Goal: Task Accomplishment & Management: Manage account settings

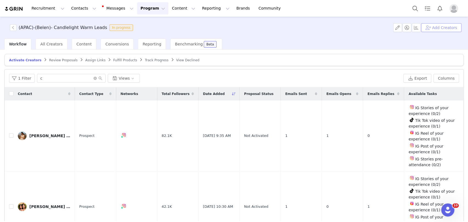
click at [352, 26] on button "Add Creators" at bounding box center [441, 27] width 40 height 9
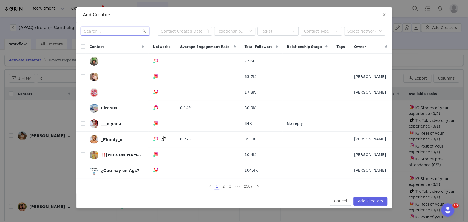
click at [102, 30] on input "text" at bounding box center [115, 31] width 68 height 9
paste input "ba.ya.nda"
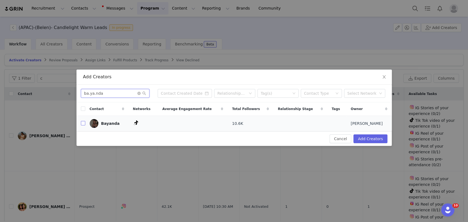
type input "ba.ya.nda"
click at [81, 123] on input "checkbox" at bounding box center [83, 123] width 4 height 4
checkbox input "true"
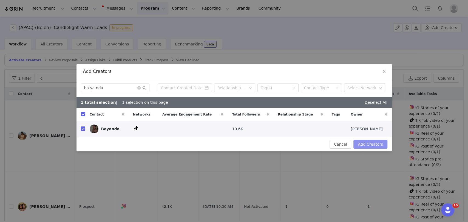
click at [352, 141] on button "Add Creators" at bounding box center [370, 144] width 34 height 9
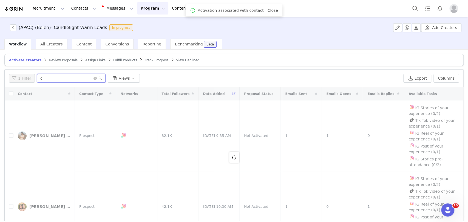
drag, startPoint x: 48, startPoint y: 81, endPoint x: 35, endPoint y: 81, distance: 12.3
click at [37, 81] on input "c" at bounding box center [71, 78] width 68 height 9
paste input "ba.ya.nda"
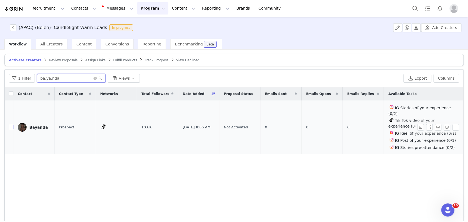
type input "ba.ya.nda"
click at [11, 125] on input "checkbox" at bounding box center [11, 127] width 4 height 4
checkbox input "true"
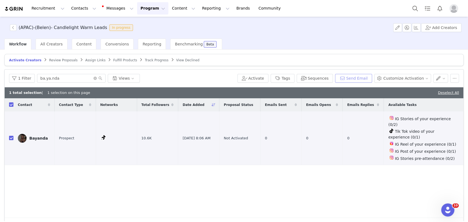
click at [352, 80] on button "Send Email" at bounding box center [353, 78] width 37 height 9
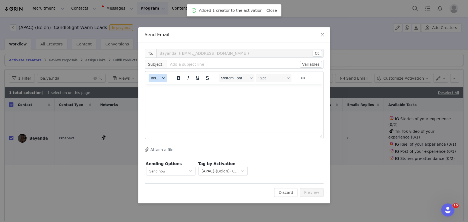
click at [157, 78] on span "Insert" at bounding box center [156, 78] width 10 height 4
click at [162, 86] on div "Insert Template" at bounding box center [177, 87] width 49 height 7
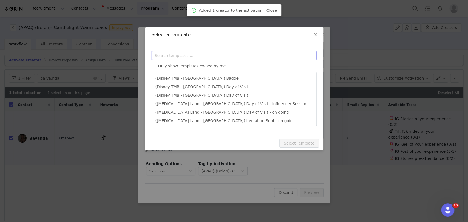
click at [170, 55] on input "text" at bounding box center [234, 55] width 165 height 9
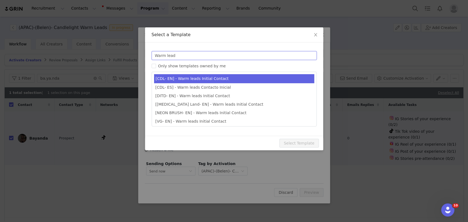
type input "Warm lead"
type input "Candlelight Concerts x [instagram_username] 🕯"
click at [173, 77] on li "[CDL- EN] - Warm leads Initial Contact" at bounding box center [234, 78] width 160 height 9
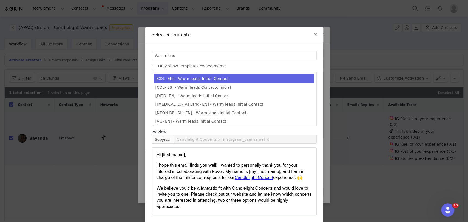
scroll to position [21, 0]
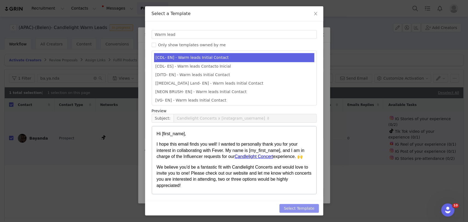
click at [310, 209] on button "Select Template" at bounding box center [298, 208] width 39 height 9
type input "Candlelight Concerts x [instagram_username] 🕯"
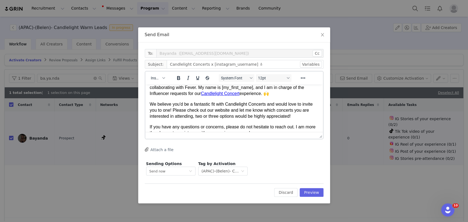
scroll to position [42, 0]
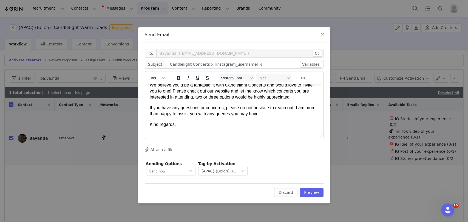
click at [190, 125] on p "Kind regards," at bounding box center [233, 125] width 169 height 6
click at [188, 125] on p "Kind regards," at bounding box center [233, 125] width 169 height 6
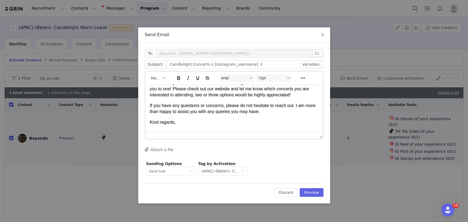
scroll to position [48, 0]
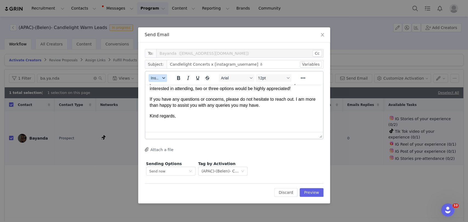
click at [161, 81] on button "Insert" at bounding box center [157, 78] width 18 height 8
click at [161, 106] on div "Insert Signature" at bounding box center [177, 105] width 49 height 7
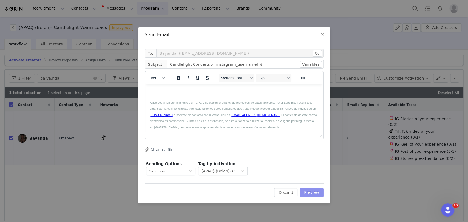
click at [316, 193] on button "Preview" at bounding box center [311, 192] width 24 height 9
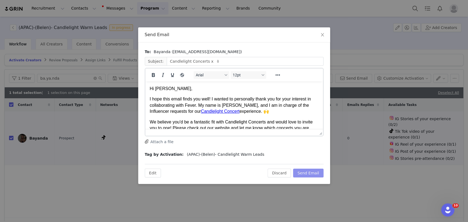
scroll to position [0, 0]
click at [314, 170] on button "Send Email" at bounding box center [308, 173] width 30 height 9
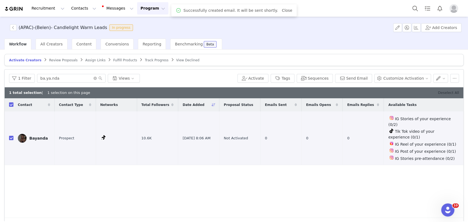
click at [352, 92] on link "Deselect All" at bounding box center [448, 93] width 21 height 4
checkbox input "false"
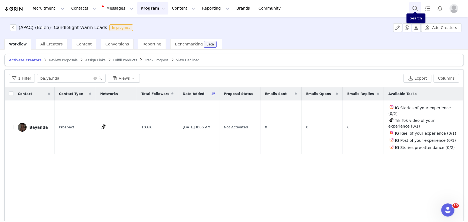
click at [352, 7] on button "Search" at bounding box center [415, 8] width 12 height 12
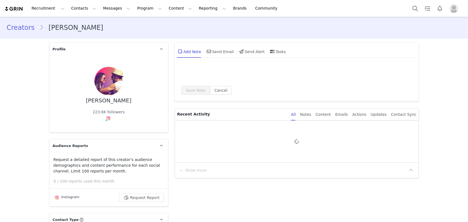
type input "+1 ([GEOGRAPHIC_DATA])"
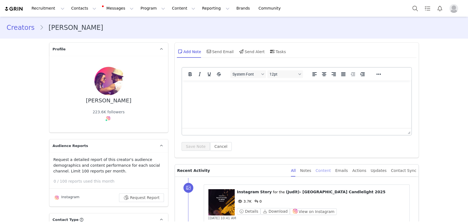
click at [331, 167] on div "Content" at bounding box center [322, 171] width 15 height 12
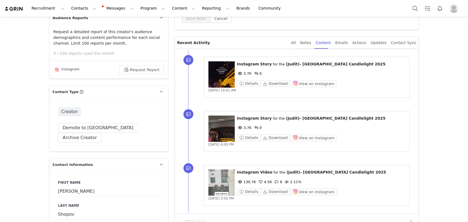
scroll to position [152, 0]
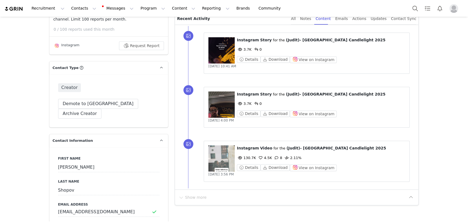
click at [224, 105] on figure at bounding box center [221, 105] width 26 height 26
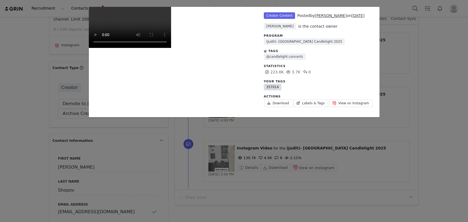
click at [267, 87] on link "357014" at bounding box center [273, 87] width 18 height 7
copy link "357014"
click at [447, 70] on div "Unlabeled Creator Content Posted by Naum Shopov on Sep 25, 2025 Belén García-Mi…" at bounding box center [234, 111] width 468 height 222
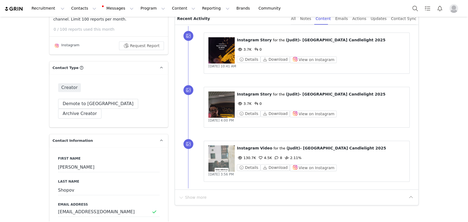
click at [213, 46] on figure at bounding box center [221, 50] width 26 height 26
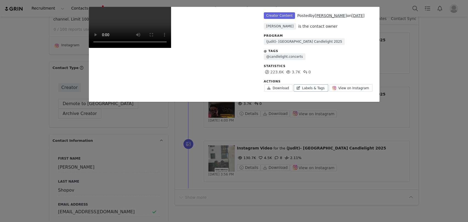
click at [307, 89] on link "Labels & Tags" at bounding box center [310, 87] width 35 height 7
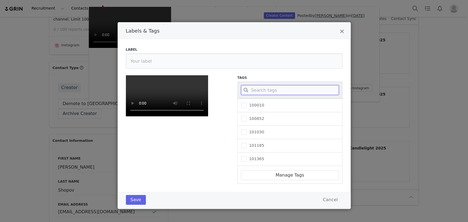
click at [264, 90] on input "Labels & Tags" at bounding box center [290, 90] width 98 height 10
paste input "357014"
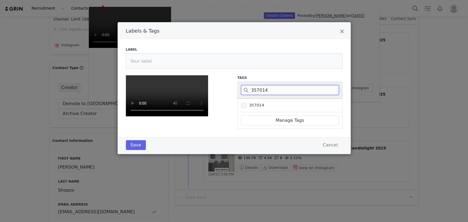
type input "357014"
click at [250, 105] on span "357014" at bounding box center [255, 105] width 18 height 5
click at [246, 103] on input "357014" at bounding box center [246, 103] width 0 height 0
click at [131, 150] on button "Save" at bounding box center [136, 145] width 20 height 10
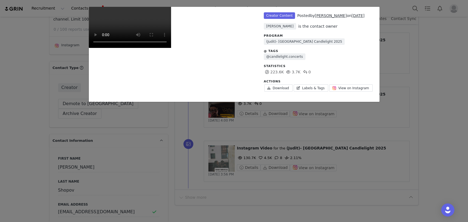
click at [415, 68] on div "Unlabeled Creator Content Posted by Naum Shopov on Sep 29, 2025 Belén García-Mi…" at bounding box center [234, 111] width 468 height 222
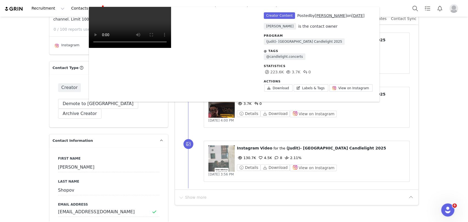
scroll to position [0, 0]
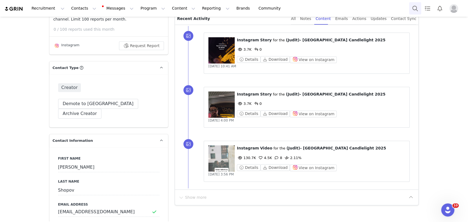
click at [415, 9] on button "Search" at bounding box center [415, 8] width 12 height 12
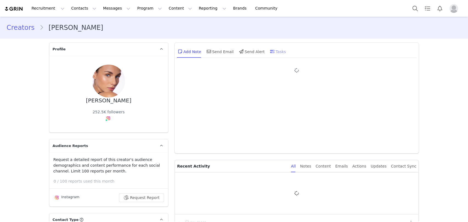
type input "+1 ([GEOGRAPHIC_DATA])"
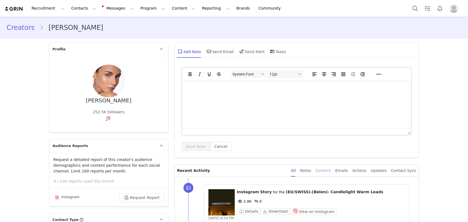
click at [331, 167] on div "Content" at bounding box center [322, 171] width 15 height 12
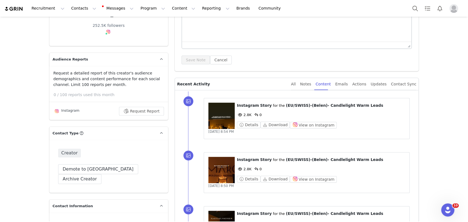
scroll to position [91, 0]
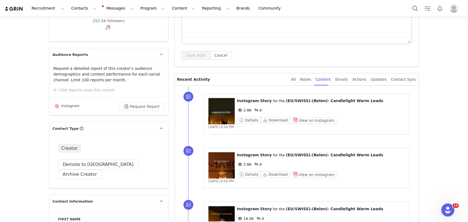
click at [221, 109] on figure at bounding box center [221, 111] width 26 height 26
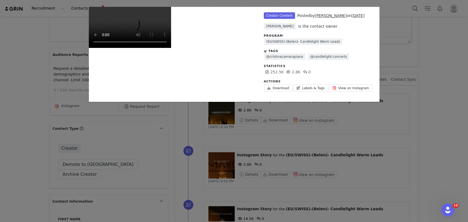
scroll to position [8, 0]
click at [306, 84] on link "Labels & Tags" at bounding box center [310, 87] width 35 height 7
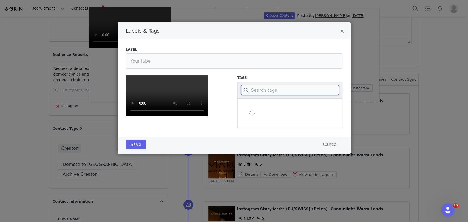
click at [275, 86] on input "Labels & Tags" at bounding box center [290, 90] width 98 height 10
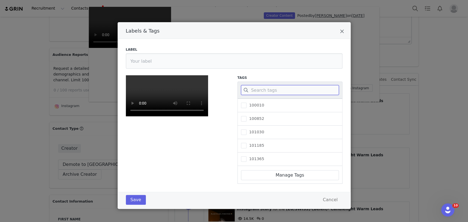
paste input "129233"
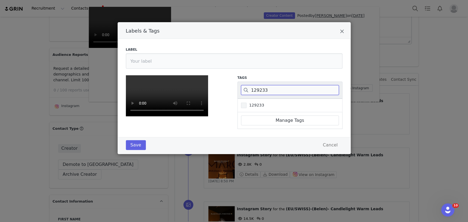
type input "129233"
click at [254, 104] on span "129233" at bounding box center [255, 105] width 18 height 5
click at [246, 103] on input "129233" at bounding box center [246, 103] width 0 height 0
click at [131, 154] on div "Save Cancel" at bounding box center [234, 145] width 233 height 17
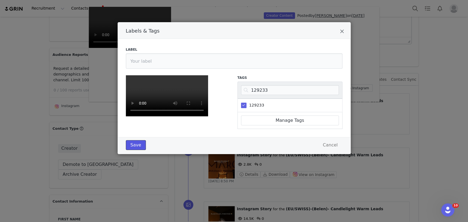
click at [131, 150] on button "Save" at bounding box center [136, 145] width 20 height 10
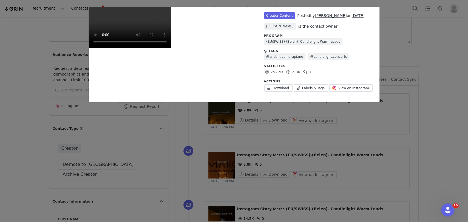
click at [437, 73] on div "Unlabeled Creator Content Posted by Carla Gavilán on Sep 28, 2025 Belén García-…" at bounding box center [234, 111] width 468 height 222
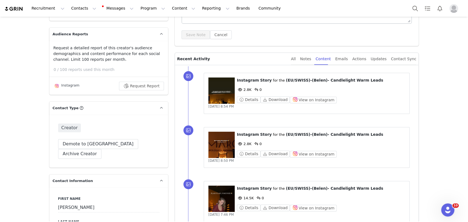
scroll to position [152, 0]
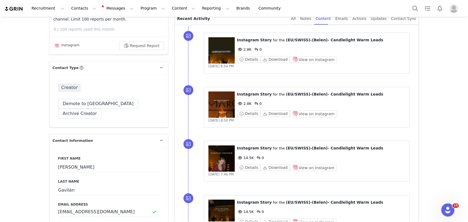
click at [214, 95] on figure at bounding box center [221, 105] width 26 height 26
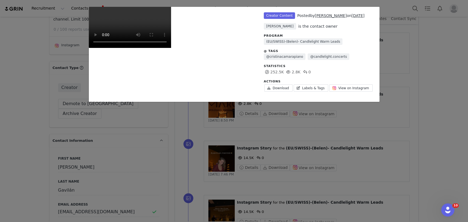
scroll to position [0, 0]
click at [314, 87] on link "Labels & Tags" at bounding box center [310, 87] width 35 height 7
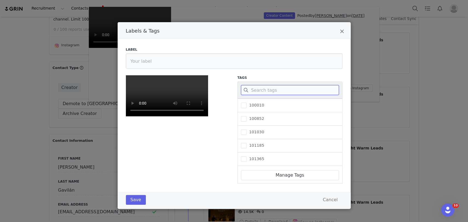
click at [259, 90] on input "Labels & Tags" at bounding box center [290, 90] width 98 height 10
paste input "129233"
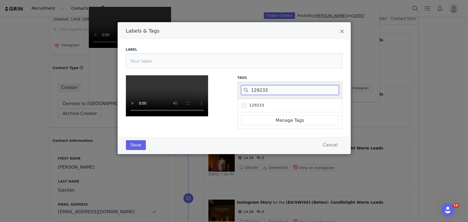
type input "129233"
click at [246, 106] on span "129233" at bounding box center [255, 105] width 18 height 5
click at [246, 103] on input "129233" at bounding box center [246, 103] width 0 height 0
click at [132, 150] on button "Save" at bounding box center [136, 145] width 20 height 10
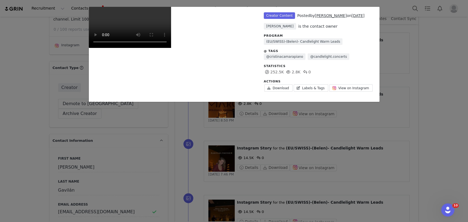
click at [410, 96] on div "Unlabeled Creator Content Posted by Carla Gavilán on Sep 28, 2025 Belén García-…" at bounding box center [234, 111] width 468 height 222
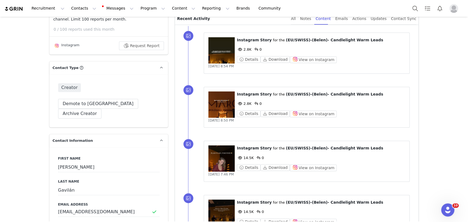
scroll to position [182, 0]
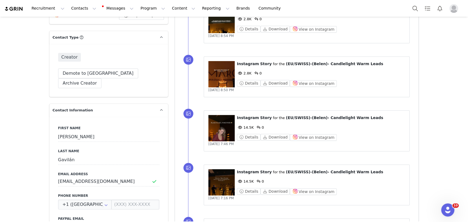
click at [220, 126] on figure at bounding box center [221, 128] width 26 height 26
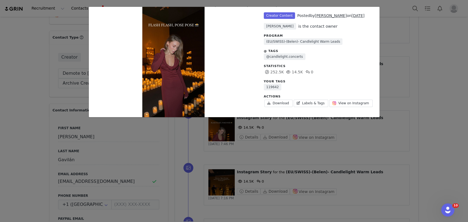
click at [447, 81] on div "Unlabeled Creator Content Posted by Carla Gavilán on Nov 17, 2024 Belén García-…" at bounding box center [234, 111] width 468 height 222
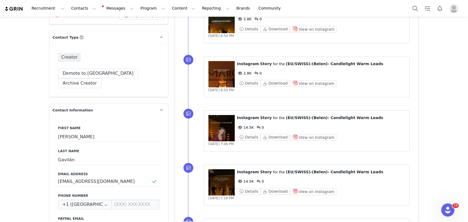
click at [221, 183] on figure at bounding box center [221, 182] width 26 height 26
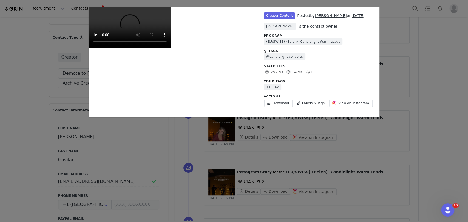
click at [430, 82] on div "Unlabeled Creator Content Posted by Carla Gavilán on Nov 17, 2024 Belén García-…" at bounding box center [234, 111] width 468 height 222
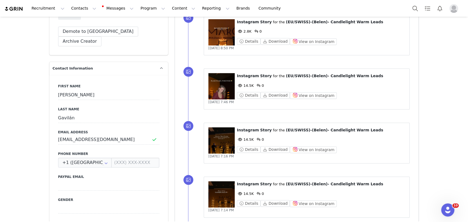
scroll to position [274, 0]
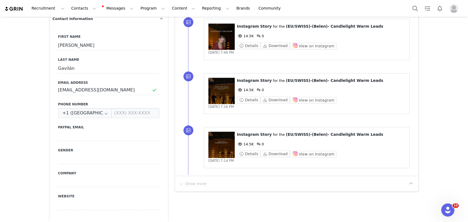
click at [221, 145] on figure at bounding box center [221, 145] width 26 height 26
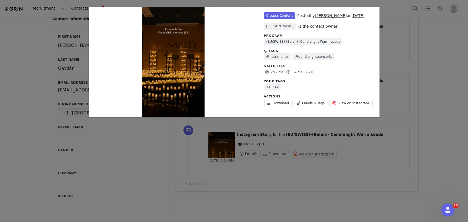
click at [440, 73] on div "Unlabeled Creator Content Posted by Carla Gavilán on Nov 17, 2024 Belén García-…" at bounding box center [234, 111] width 468 height 222
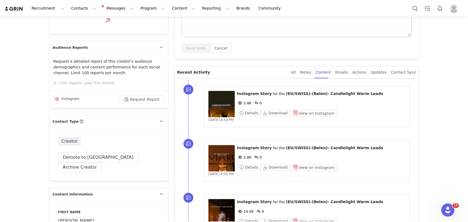
scroll to position [61, 0]
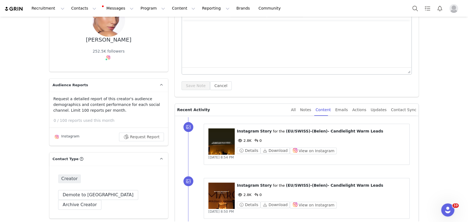
click at [214, 145] on figure at bounding box center [221, 141] width 26 height 26
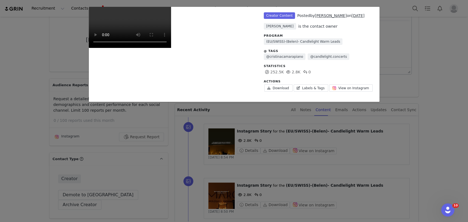
scroll to position [0, 0]
click at [437, 68] on div "Unlabeled Creator Content Posted by Carla Gavilán on Sep 28, 2025 Belén García-…" at bounding box center [234, 111] width 468 height 222
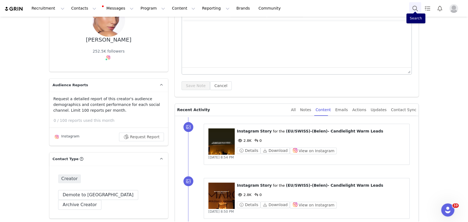
click at [411, 6] on button "Search" at bounding box center [415, 8] width 12 height 12
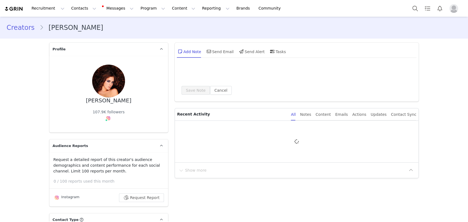
type input "+1 ([GEOGRAPHIC_DATA])"
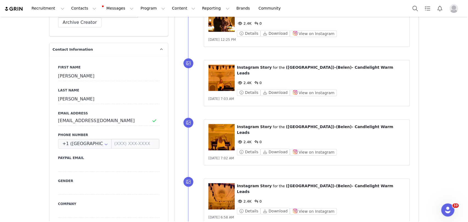
scroll to position [426, 0]
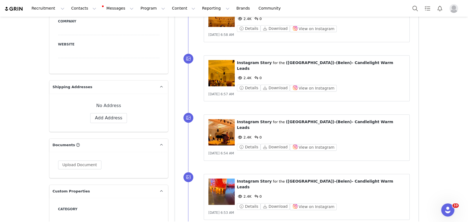
click at [212, 179] on figure at bounding box center [221, 192] width 26 height 26
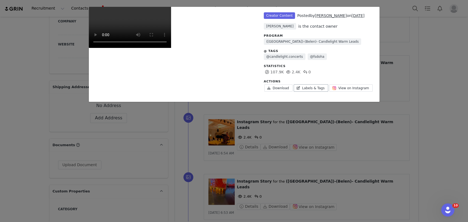
click at [302, 86] on link "Labels & Tags" at bounding box center [310, 87] width 35 height 7
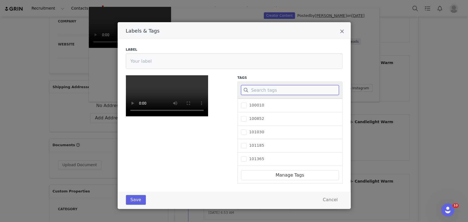
click at [267, 90] on input "Labels & Tags" at bounding box center [290, 90] width 98 height 10
paste input "396883"
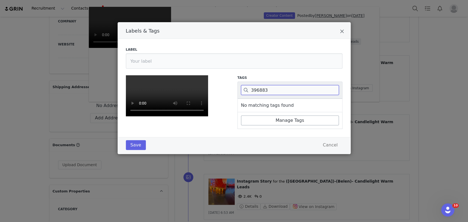
type input "396883"
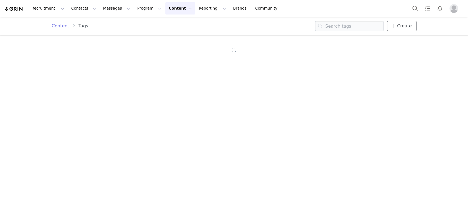
click at [405, 29] on span "Create" at bounding box center [404, 26] width 15 height 7
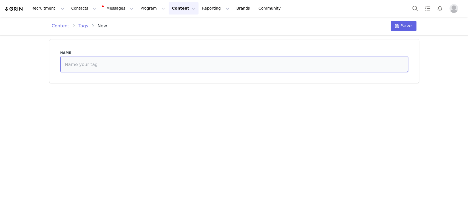
click at [308, 66] on input at bounding box center [233, 64] width 347 height 15
paste input "396883"
type input "396883"
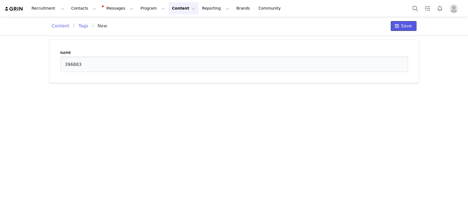
click at [407, 26] on span "Save" at bounding box center [406, 26] width 11 height 7
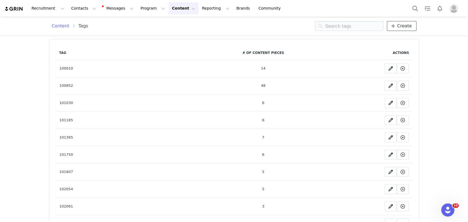
click at [393, 21] on link "Create" at bounding box center [401, 26] width 29 height 10
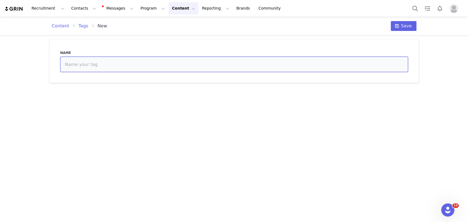
click at [329, 69] on input at bounding box center [233, 64] width 347 height 15
paste input "404653"
type input "404653"
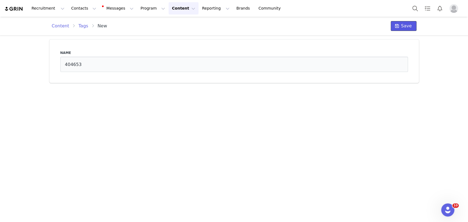
click at [404, 25] on span "Save" at bounding box center [406, 26] width 11 height 7
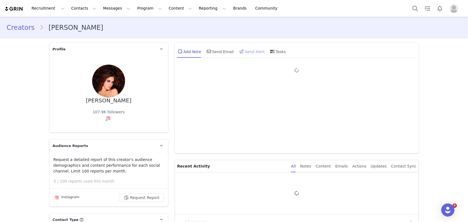
type input "+1 ([GEOGRAPHIC_DATA])"
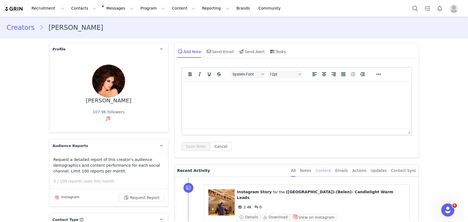
click at [330, 168] on div "Content" at bounding box center [322, 171] width 15 height 12
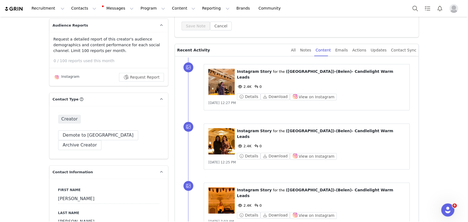
scroll to position [152, 0]
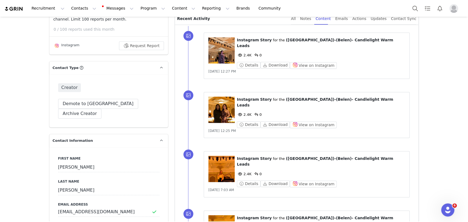
click at [221, 55] on figure at bounding box center [221, 50] width 26 height 26
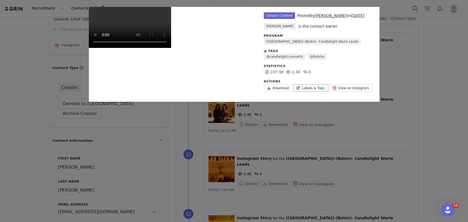
click at [312, 89] on link "Labels & Tags" at bounding box center [310, 87] width 35 height 7
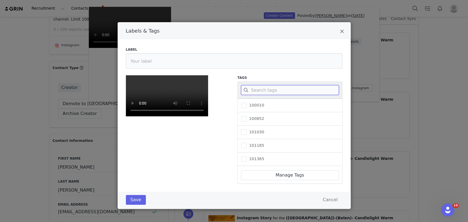
click at [289, 89] on input "Labels & Tags" at bounding box center [290, 90] width 98 height 10
paste input "396883"
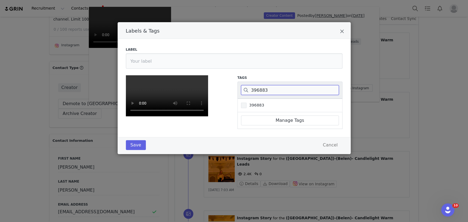
type input "396883"
click at [252, 104] on span "396883" at bounding box center [255, 105] width 18 height 5
click at [246, 103] on input "396883" at bounding box center [246, 103] width 0 height 0
click at [132, 150] on button "Save" at bounding box center [136, 145] width 20 height 10
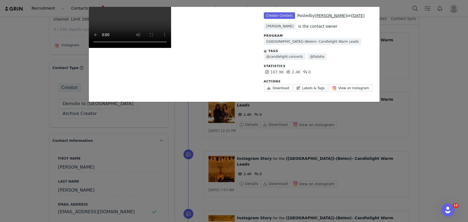
click at [441, 75] on div "Unlabeled Creator Content Posted by Yezenia Navarro on Sep 29, 2025 Belén Garcí…" at bounding box center [234, 111] width 468 height 222
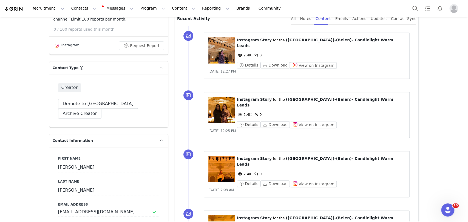
click at [217, 107] on figure at bounding box center [221, 110] width 26 height 26
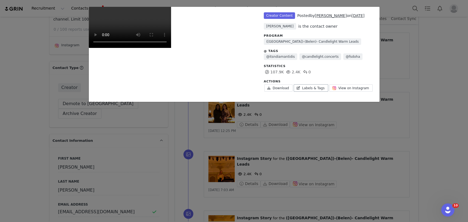
click at [303, 87] on link "Labels & Tags" at bounding box center [310, 87] width 35 height 7
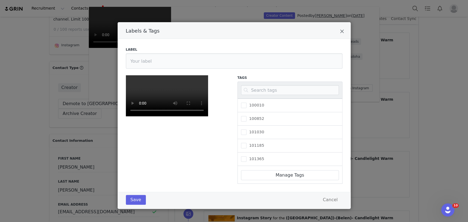
click at [278, 84] on div "Labels & Tags" at bounding box center [289, 90] width 105 height 17
click at [275, 86] on input "Labels & Tags" at bounding box center [290, 90] width 98 height 10
paste input "396883"
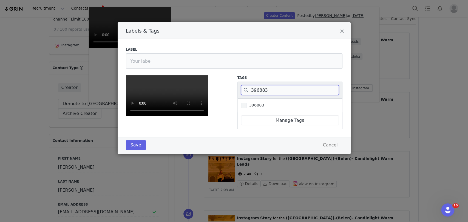
type input "396883"
click at [252, 104] on span "396883" at bounding box center [255, 105] width 18 height 5
click at [246, 103] on input "396883" at bounding box center [246, 103] width 0 height 0
click at [134, 150] on button "Save" at bounding box center [136, 145] width 20 height 10
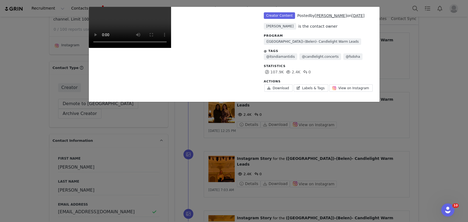
click at [443, 79] on div "Unlabeled Creator Content Posted by Yezenia Navarro on Sep 29, 2025 Belén Garcí…" at bounding box center [234, 111] width 468 height 222
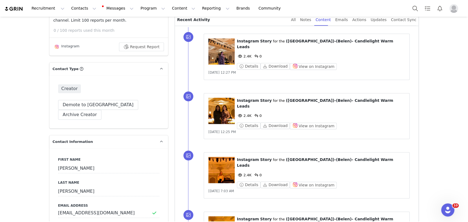
scroll to position [243, 0]
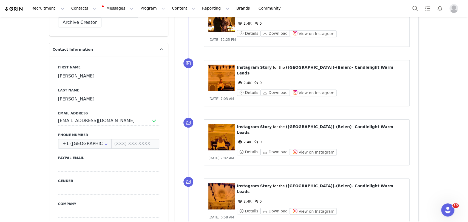
click at [218, 65] on figure at bounding box center [221, 78] width 26 height 26
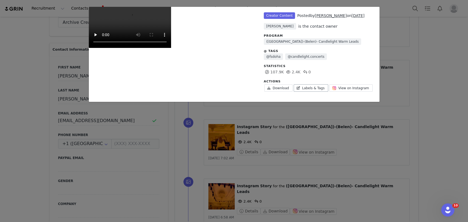
click at [310, 89] on link "Labels & Tags" at bounding box center [310, 87] width 35 height 7
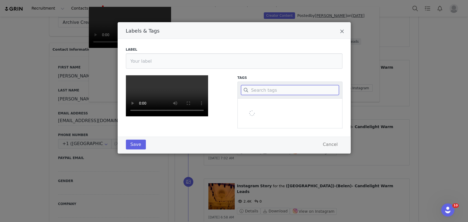
click at [265, 88] on input "Labels & Tags" at bounding box center [290, 90] width 98 height 10
paste input "396883"
type input "396883"
click at [248, 105] on span "396883" at bounding box center [255, 105] width 18 height 5
click at [246, 103] on input "396883" at bounding box center [246, 103] width 0 height 0
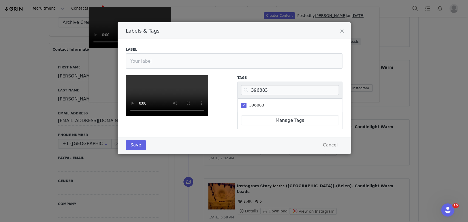
scroll to position [79, 0]
click at [133, 150] on button "Save" at bounding box center [136, 145] width 20 height 10
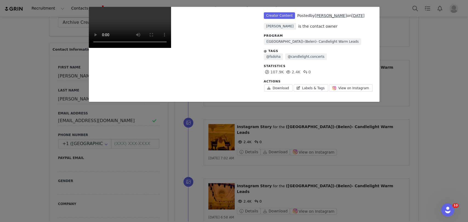
click at [418, 61] on div "Unlabeled Creator Content Posted by Yezenia Navarro on Sep 29, 2025 Belén Garcí…" at bounding box center [234, 111] width 468 height 222
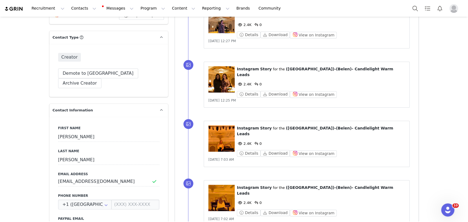
scroll to position [274, 0]
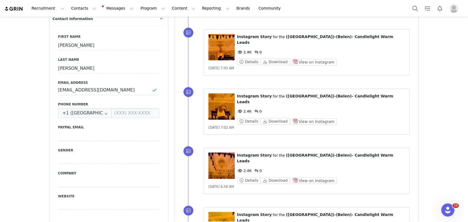
click at [221, 97] on figure at bounding box center [221, 106] width 26 height 26
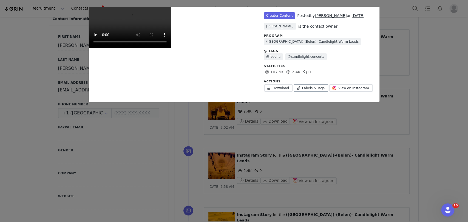
click at [313, 87] on link "Labels & Tags" at bounding box center [310, 87] width 35 height 7
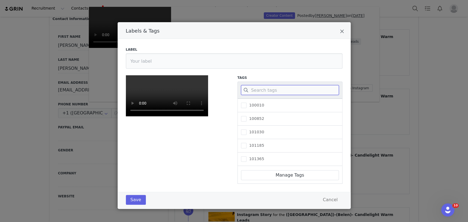
click at [281, 91] on input "Labels & Tags" at bounding box center [290, 90] width 98 height 10
paste input "396883"
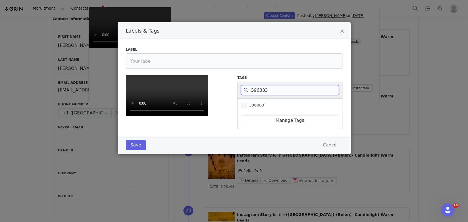
type input "396883"
click at [249, 106] on span "396883" at bounding box center [255, 105] width 18 height 5
click at [246, 103] on input "396883" at bounding box center [246, 103] width 0 height 0
click at [135, 150] on button "Save" at bounding box center [136, 145] width 20 height 10
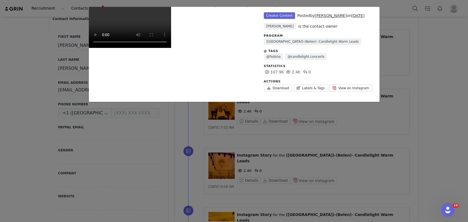
click at [442, 73] on div "Unlabeled Creator Content Posted by Yezenia Navarro on Sep 29, 2025 Belén Garcí…" at bounding box center [234, 111] width 468 height 222
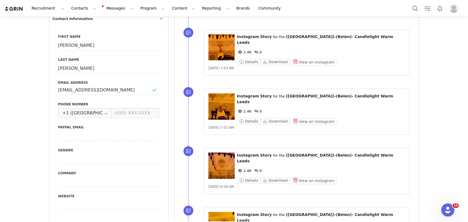
click at [209, 153] on figure at bounding box center [221, 166] width 26 height 26
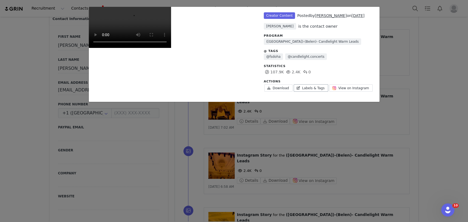
click at [315, 86] on link "Labels & Tags" at bounding box center [310, 87] width 35 height 7
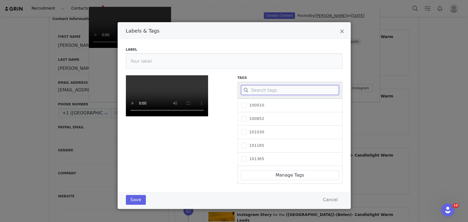
click at [254, 92] on input "Labels & Tags" at bounding box center [290, 90] width 98 height 10
paste input "396883"
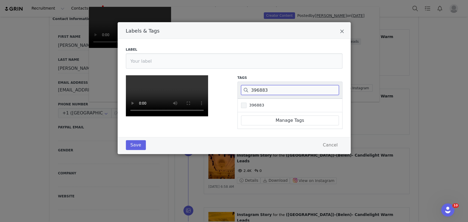
type input "396883"
drag, startPoint x: 243, startPoint y: 106, endPoint x: 202, endPoint y: 117, distance: 42.8
click at [243, 106] on span "Labels & Tags" at bounding box center [243, 105] width 5 height 5
click at [246, 103] on input "396883" at bounding box center [246, 103] width 0 height 0
click at [131, 150] on button "Save" at bounding box center [136, 145] width 20 height 10
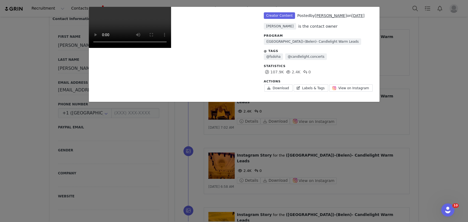
click at [416, 101] on div "Unlabeled Creator Content Posted by Yezenia Navarro on Sep 29, 2025 Belén Garcí…" at bounding box center [234, 111] width 468 height 222
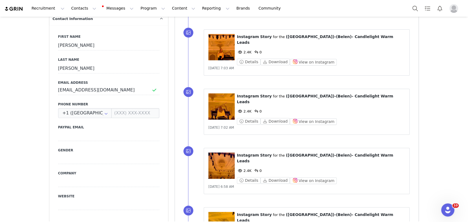
click at [219, 153] on figure at bounding box center [221, 166] width 26 height 26
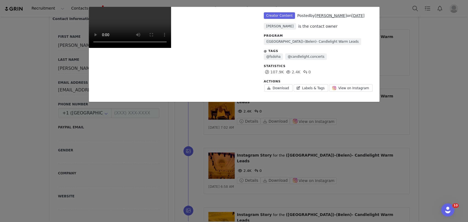
scroll to position [30, 0]
click at [303, 84] on link "Labels & Tags" at bounding box center [310, 87] width 35 height 7
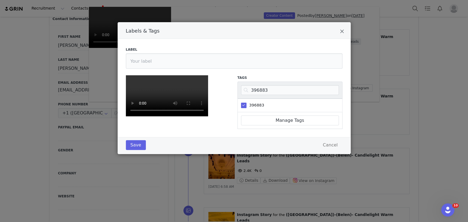
click at [258, 82] on div "396883" at bounding box center [289, 90] width 105 height 17
click at [126, 150] on button "Save" at bounding box center [136, 145] width 20 height 10
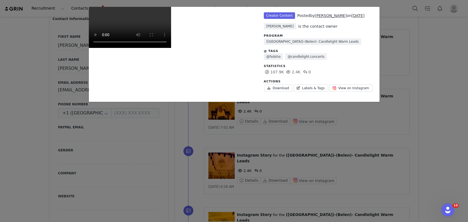
click at [439, 95] on div "Unlabeled Creator Content Posted by Yezenia Navarro on Sep 29, 2025 Belén Garcí…" at bounding box center [234, 111] width 468 height 222
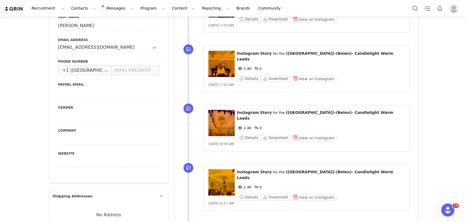
scroll to position [335, 0]
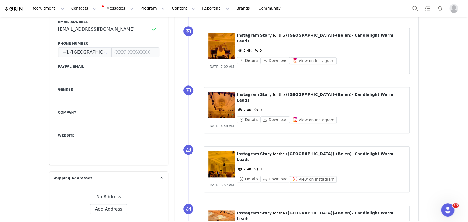
click at [211, 92] on figure at bounding box center [221, 105] width 26 height 26
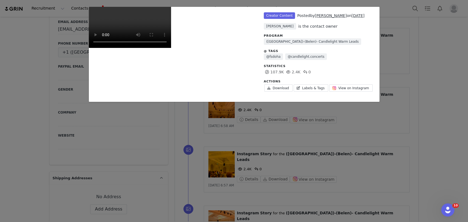
click at [417, 80] on div "Unlabeled Creator Content Posted by Yezenia Navarro on Sep 29, 2025 Belén Garcí…" at bounding box center [234, 111] width 468 height 222
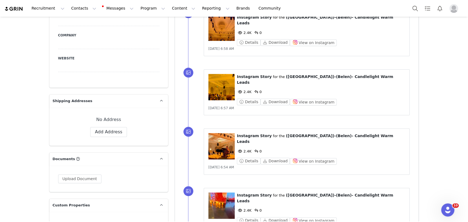
scroll to position [426, 0]
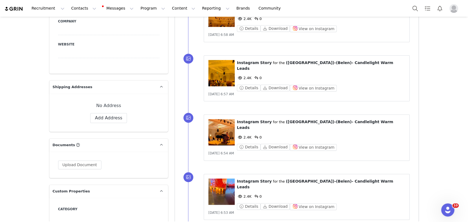
click at [215, 60] on figure at bounding box center [221, 73] width 26 height 26
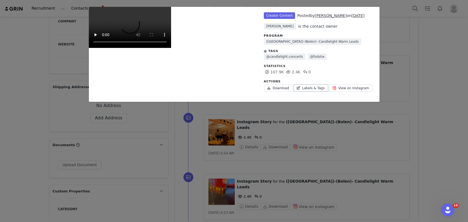
click at [311, 88] on link "Labels & Tags" at bounding box center [310, 87] width 35 height 7
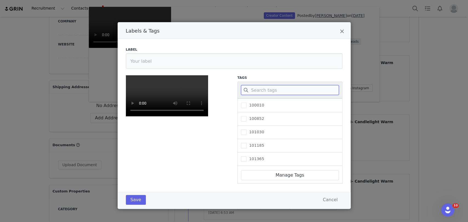
click at [294, 88] on input "Labels & Tags" at bounding box center [290, 90] width 98 height 10
paste input "396883"
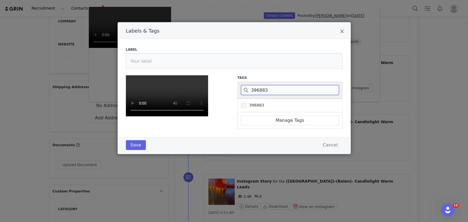
type input "396883"
click at [255, 103] on span "396883" at bounding box center [255, 105] width 18 height 5
click at [246, 103] on input "396883" at bounding box center [246, 103] width 0 height 0
click at [136, 150] on button "Save" at bounding box center [136, 145] width 20 height 10
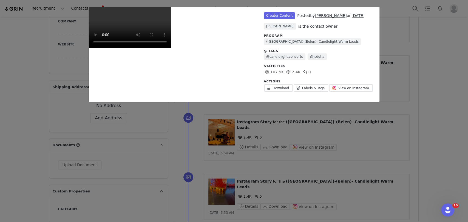
click at [413, 76] on div "Unlabeled Creator Content Posted by Yezenia Navarro on Sep 29, 2025 Belén Garcí…" at bounding box center [234, 111] width 468 height 222
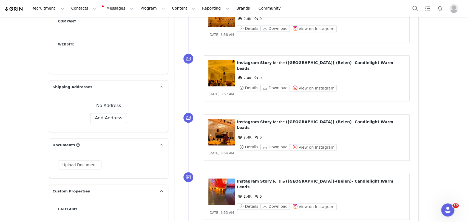
click at [219, 152] on span "Sep 29, 2025, 6:54 AM" at bounding box center [221, 154] width 26 height 4
click at [221, 119] on figure at bounding box center [221, 132] width 26 height 26
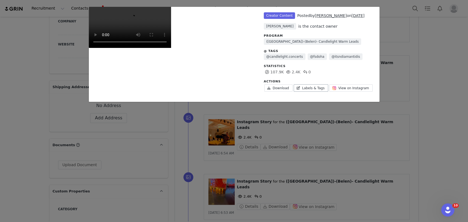
click at [309, 89] on link "Labels & Tags" at bounding box center [310, 87] width 35 height 7
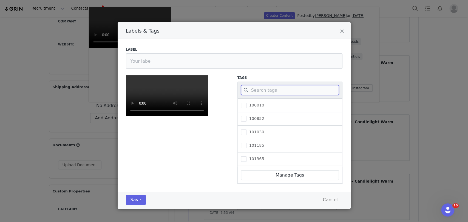
click at [257, 92] on input "Labels & Tags" at bounding box center [290, 90] width 98 height 10
paste input "396883"
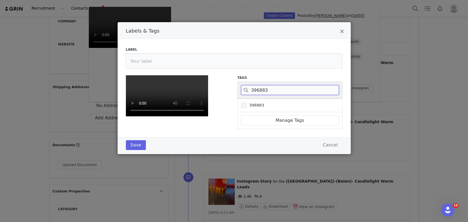
type input "396883"
click at [246, 103] on span "396883" at bounding box center [255, 105] width 18 height 5
click at [246, 103] on input "396883" at bounding box center [246, 103] width 0 height 0
click at [128, 150] on button "Save" at bounding box center [136, 145] width 20 height 10
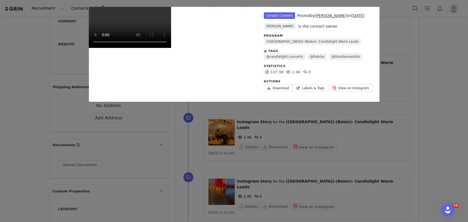
click at [429, 73] on div "Unlabeled Creator Content Posted by Yezenia Navarro on Sep 29, 2025 Belén Garcí…" at bounding box center [234, 111] width 468 height 222
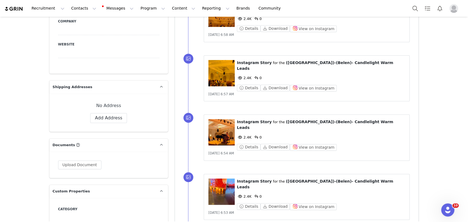
click at [215, 179] on figure at bounding box center [221, 192] width 26 height 26
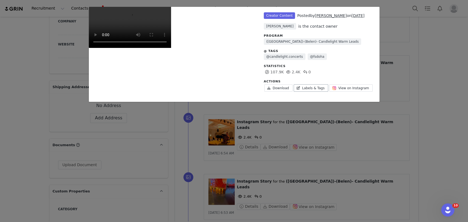
click at [304, 86] on link "Labels & Tags" at bounding box center [310, 87] width 35 height 7
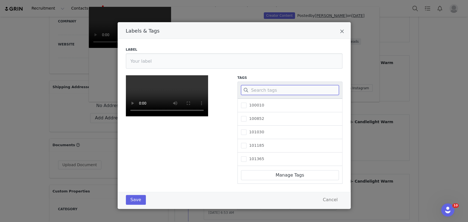
click at [261, 91] on input "Labels & Tags" at bounding box center [290, 90] width 98 height 10
paste input "396883"
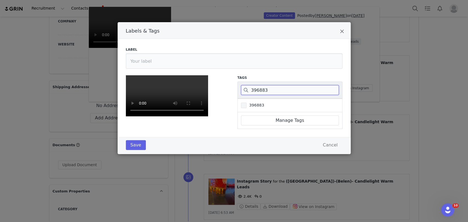
type input "396883"
click at [248, 107] on span "396883" at bounding box center [255, 105] width 18 height 5
click at [246, 103] on input "396883" at bounding box center [246, 103] width 0 height 0
click at [134, 150] on button "Save" at bounding box center [136, 145] width 20 height 10
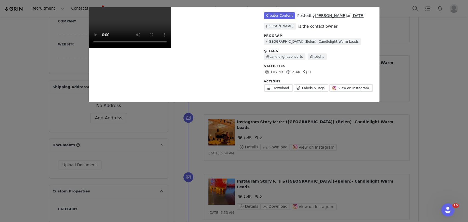
click at [396, 87] on div "Unlabeled Creator Content Posted by Yezenia Navarro on Sep 29, 2025 Belén Garcí…" at bounding box center [234, 111] width 468 height 222
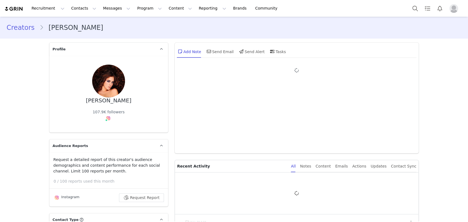
type input "+1 ([GEOGRAPHIC_DATA])"
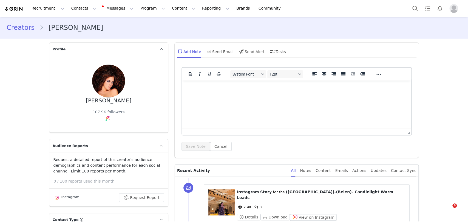
scroll to position [91, 0]
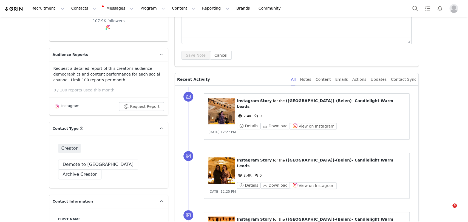
click at [220, 113] on figure at bounding box center [221, 111] width 26 height 26
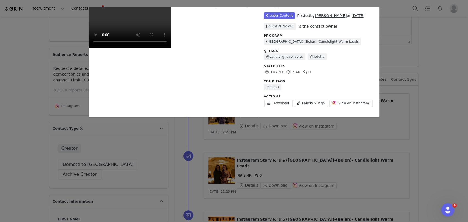
scroll to position [0, 0]
click at [412, 67] on div "Unlabeled Creator Content Posted by [PERSON_NAME] on [DATE] [PERSON_NAME] is th…" at bounding box center [234, 111] width 468 height 222
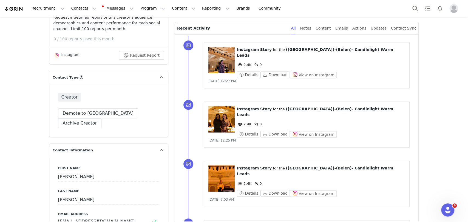
scroll to position [213, 0]
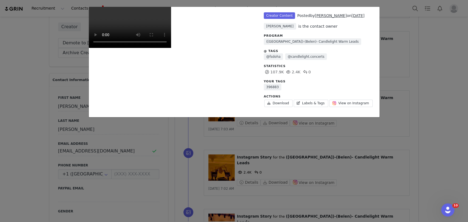
click at [410, 94] on div "Unlabeled Creator Content Posted by [PERSON_NAME] on [DATE] [PERSON_NAME] is th…" at bounding box center [234, 111] width 468 height 222
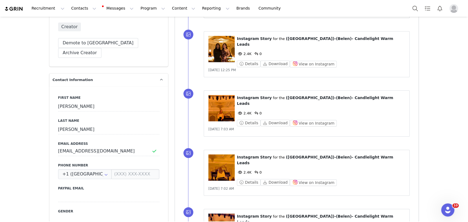
scroll to position [335, 0]
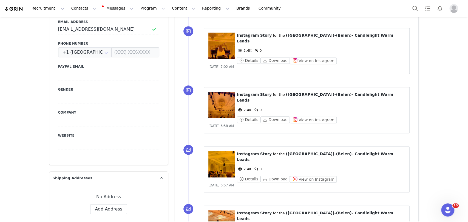
click at [222, 210] on figure at bounding box center [221, 223] width 26 height 26
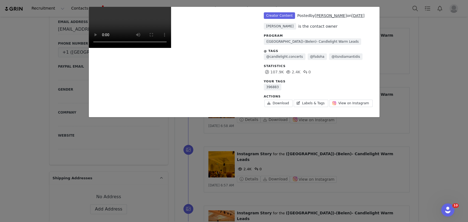
click at [398, 87] on div "Unlabeled Creator Content Posted by [PERSON_NAME] on [DATE] [PERSON_NAME] is th…" at bounding box center [234, 111] width 468 height 222
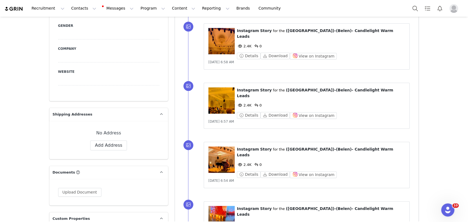
scroll to position [517, 0]
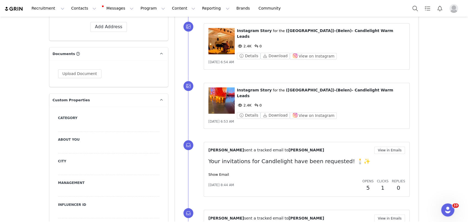
click at [224, 87] on figure at bounding box center [221, 100] width 26 height 26
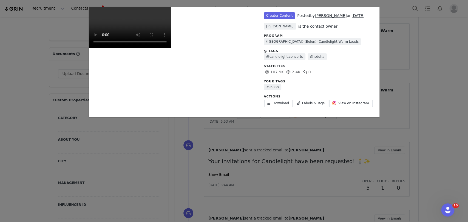
click at [415, 62] on div "Unlabeled Creator Content Posted by [PERSON_NAME] on [DATE] [PERSON_NAME] is th…" at bounding box center [234, 111] width 468 height 222
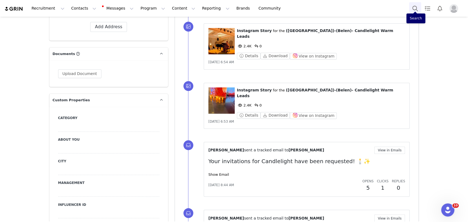
click at [417, 10] on button "Search" at bounding box center [415, 8] width 12 height 12
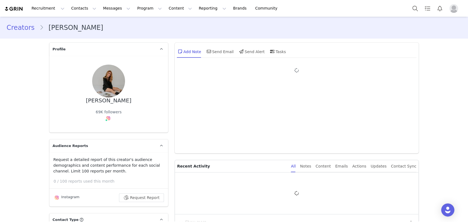
type input "+1 ([GEOGRAPHIC_DATA])"
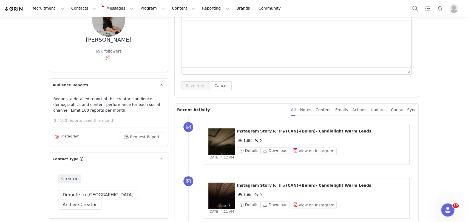
scroll to position [91, 0]
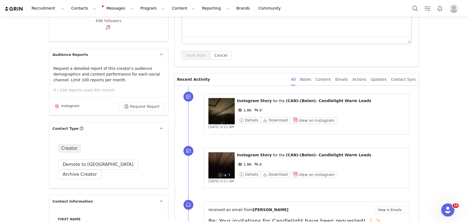
click at [218, 103] on figure at bounding box center [221, 111] width 26 height 26
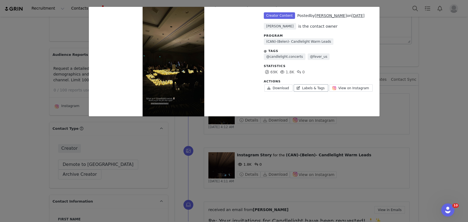
click at [308, 88] on link "Labels & Tags" at bounding box center [310, 87] width 35 height 7
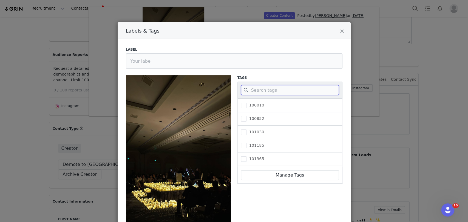
click at [259, 92] on input "Labels & Tags" at bounding box center [290, 90] width 98 height 10
paste input "404653"
type input "404653"
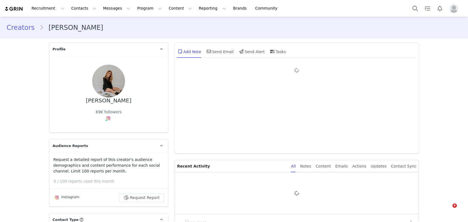
type input "+1 ([GEOGRAPHIC_DATA])"
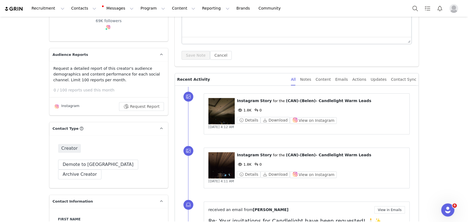
click at [224, 113] on figure at bounding box center [221, 111] width 26 height 26
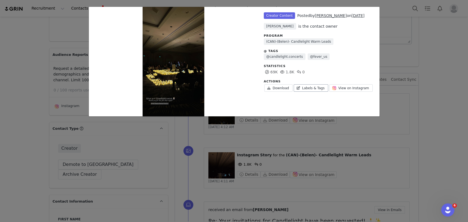
click at [317, 87] on link "Labels & Tags" at bounding box center [310, 87] width 35 height 7
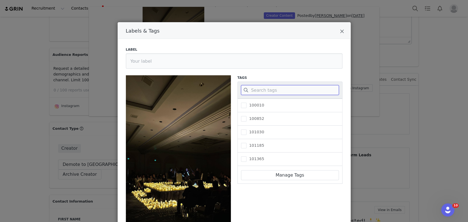
click at [263, 94] on input "Labels & Tags" at bounding box center [290, 90] width 98 height 10
paste input "404653"
type input "404653"
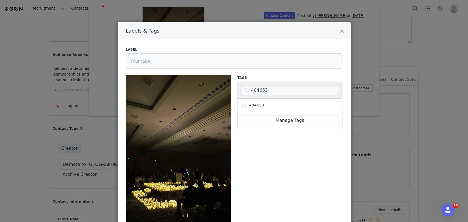
click at [246, 106] on span "404653" at bounding box center [255, 105] width 18 height 5
click at [246, 103] on input "404653" at bounding box center [246, 103] width 0 height 0
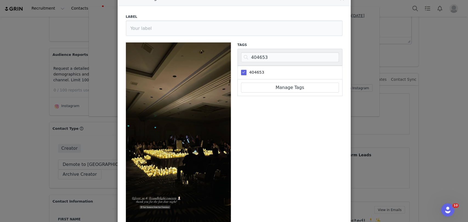
scroll to position [79, 0]
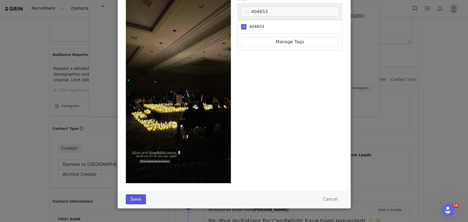
click at [133, 201] on button "Save" at bounding box center [136, 200] width 20 height 10
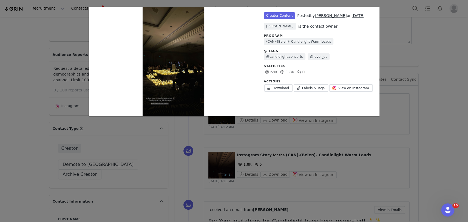
click at [5, 104] on div "Unlabeled Creator Content Posted by [PERSON_NAME] on [DATE] [PERSON_NAME] is th…" at bounding box center [234, 111] width 468 height 222
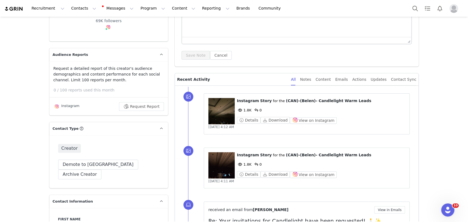
click at [224, 168] on figure at bounding box center [221, 165] width 26 height 26
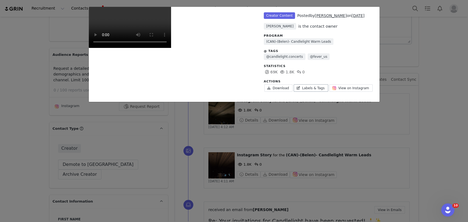
click at [309, 86] on link "Labels & Tags" at bounding box center [310, 87] width 35 height 7
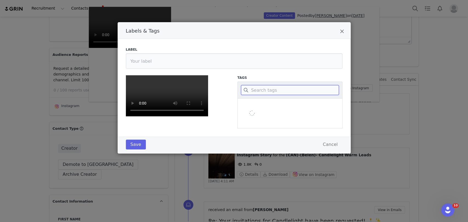
click at [279, 86] on input "Labels & Tags" at bounding box center [290, 90] width 98 height 10
paste input "404653"
type input "404653"
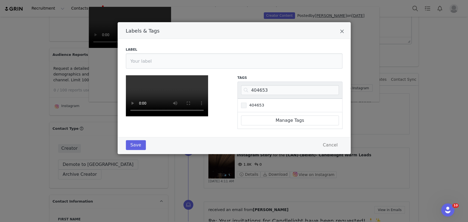
click at [250, 107] on span "404653" at bounding box center [255, 105] width 18 height 5
click at [246, 103] on input "404653" at bounding box center [246, 103] width 0 height 0
click at [136, 150] on button "Save" at bounding box center [136, 145] width 20 height 10
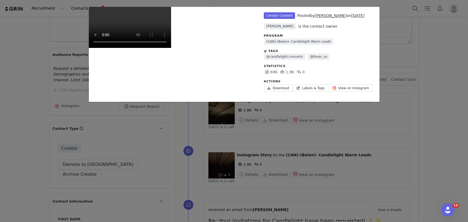
click at [9, 110] on div "Unlabeled Creator Content Posted by [PERSON_NAME] on [DATE] [PERSON_NAME] is th…" at bounding box center [234, 111] width 468 height 222
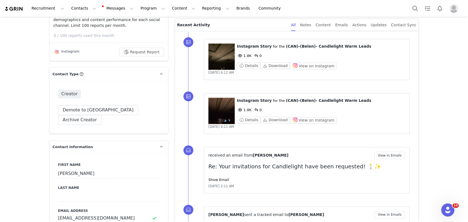
scroll to position [243, 0]
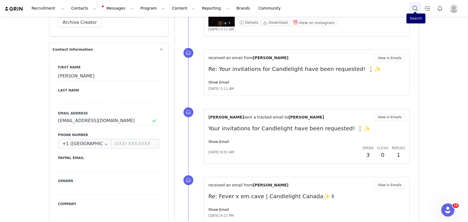
click at [414, 7] on button "Search" at bounding box center [415, 8] width 12 height 12
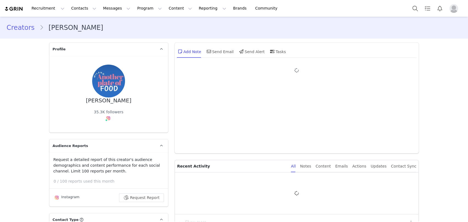
type input "+1 ([GEOGRAPHIC_DATA])"
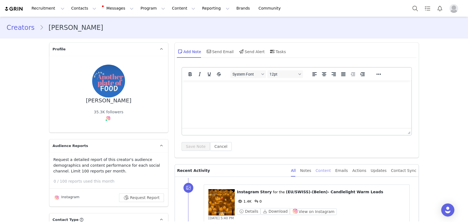
click at [325, 169] on div "Content" at bounding box center [322, 171] width 15 height 12
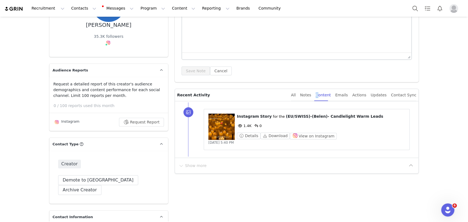
scroll to position [91, 0]
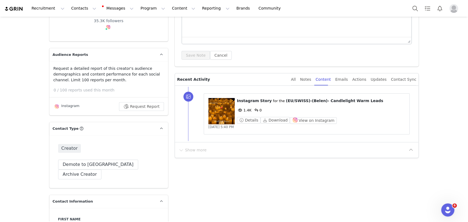
click at [222, 111] on figure at bounding box center [221, 111] width 26 height 26
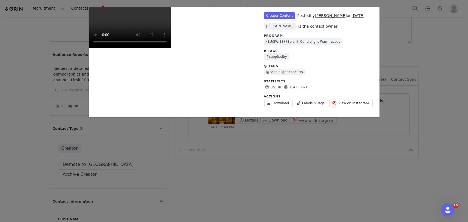
click at [306, 101] on link "Labels & Tags" at bounding box center [310, 103] width 35 height 7
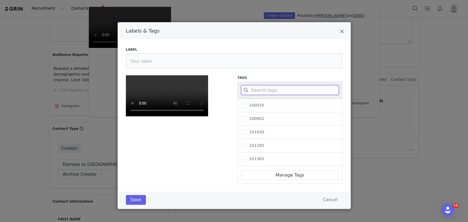
click at [271, 89] on input "Labels & Tags" at bounding box center [290, 90] width 98 height 10
paste input "124641"
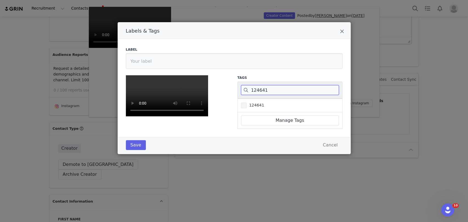
type input "124641"
click at [255, 108] on label "124641" at bounding box center [252, 105] width 23 height 7
click at [246, 103] on input "124641" at bounding box center [246, 103] width 0 height 0
click at [128, 150] on button "Save" at bounding box center [136, 145] width 20 height 10
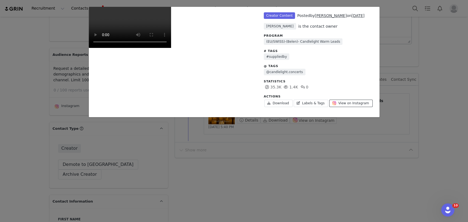
click at [348, 103] on span "View on Instagram" at bounding box center [353, 103] width 31 height 5
click at [10, 51] on div "Unlabeled Creator Content Posted by Natalia on Sep 29, 2025 Judit Manchón is th…" at bounding box center [234, 111] width 468 height 222
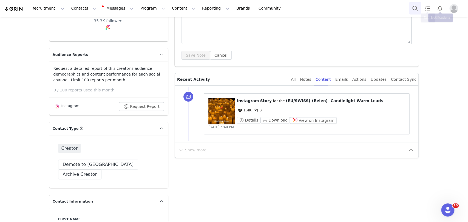
click at [416, 7] on button "Search" at bounding box center [415, 8] width 12 height 12
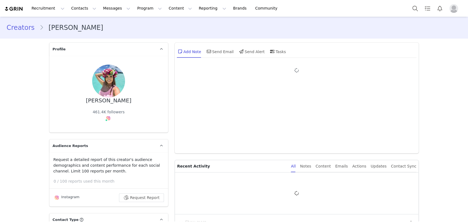
type input "+1 ([GEOGRAPHIC_DATA])"
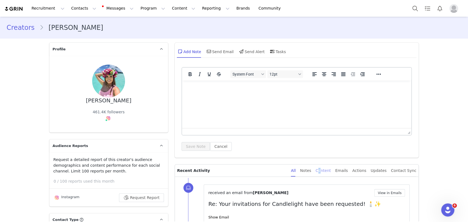
click at [327, 167] on div "Content" at bounding box center [322, 171] width 15 height 12
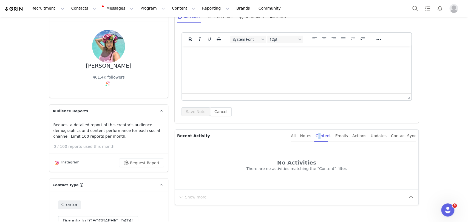
scroll to position [91, 0]
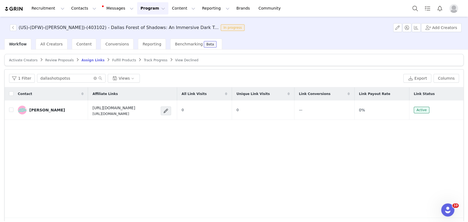
click at [23, 59] on span "Activate Creators" at bounding box center [23, 60] width 28 height 4
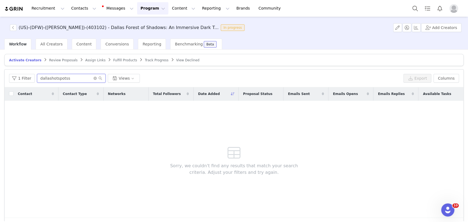
click at [59, 80] on input "dallashotspotss" at bounding box center [71, 78] width 68 height 9
paste input "Christine Shine"
click at [55, 77] on input "Christine Shine" at bounding box center [71, 78] width 68 height 9
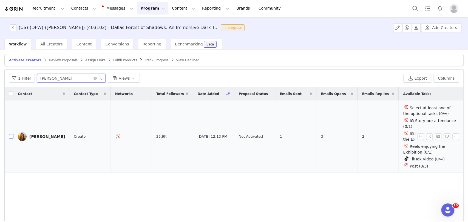
type input "Christine"
click at [12, 134] on input "checkbox" at bounding box center [11, 136] width 4 height 4
checkbox input "true"
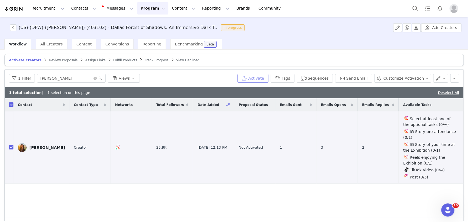
click at [255, 76] on button "Activate" at bounding box center [252, 78] width 31 height 9
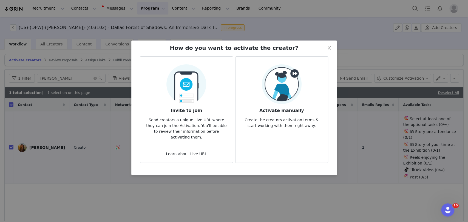
click at [290, 82] on img at bounding box center [282, 84] width 40 height 40
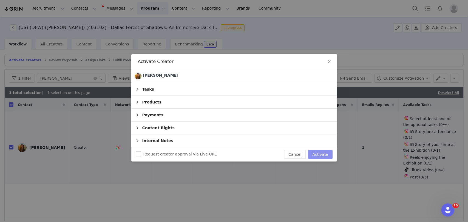
click at [327, 154] on button "Activate" at bounding box center [320, 154] width 24 height 9
checkbox input "false"
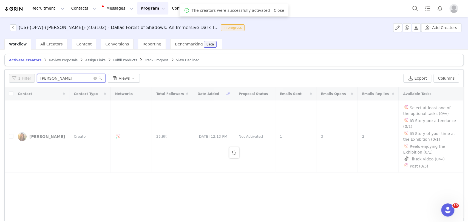
click at [48, 77] on input "Christine" at bounding box center [71, 78] width 68 height 9
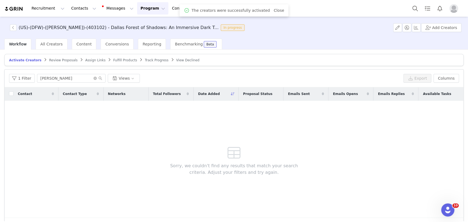
click at [86, 58] on span "Assign Links" at bounding box center [95, 60] width 20 height 4
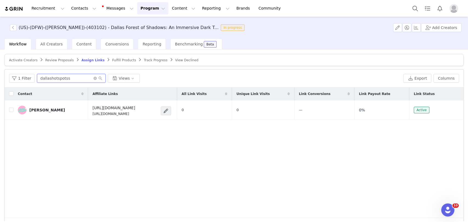
click at [56, 79] on input "dallashotspotss" at bounding box center [71, 78] width 68 height 9
paste input "Christine"
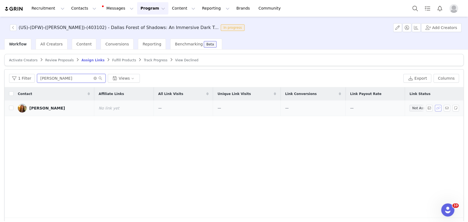
type input "Christine"
click at [435, 109] on button "button" at bounding box center [438, 108] width 7 height 7
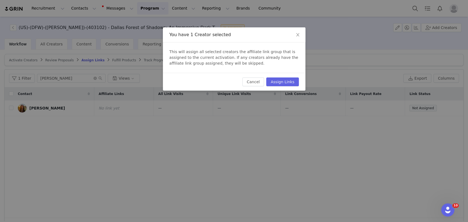
click at [281, 77] on div "Cancel Assign Links" at bounding box center [234, 82] width 142 height 18
click at [281, 81] on button "Assign Links" at bounding box center [282, 82] width 32 height 9
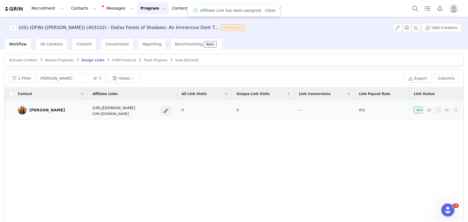
drag, startPoint x: 138, startPoint y: 115, endPoint x: 78, endPoint y: 115, distance: 60.8
click at [88, 115] on td "https://feverup.com/m/403102 https://glnk.io/2xz4y/feverxchristine-shine" at bounding box center [132, 110] width 89 height 19
copy p "https://glnk.io/2xz4y/feverxchristine-shine"
click at [443, 109] on button "button" at bounding box center [446, 110] width 7 height 7
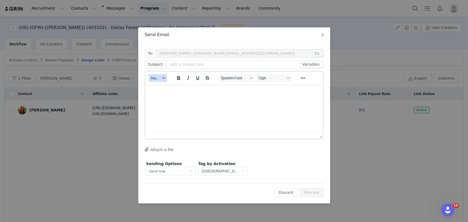
click at [155, 78] on span "Insert" at bounding box center [156, 78] width 10 height 4
click at [160, 82] on div "Insert Template Insert Variable Insert Signature" at bounding box center [177, 96] width 55 height 28
click at [161, 88] on div "Insert Template" at bounding box center [177, 87] width 49 height 7
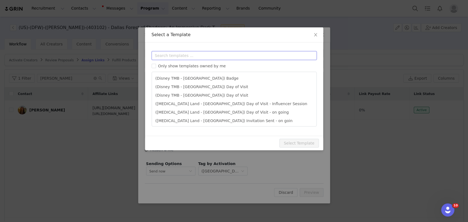
click at [167, 54] on input "text" at bounding box center [234, 55] width 165 height 9
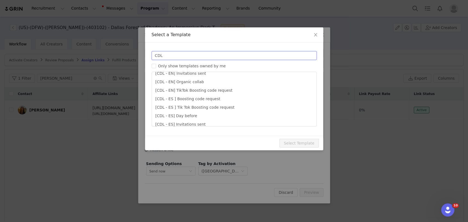
scroll to position [30, 0]
drag, startPoint x: 162, startPoint y: 52, endPoint x: 144, endPoint y: 54, distance: 18.4
click at [144, 54] on div "Select a Template Templates CDL Only show templates owned by me [CDL - EN] Best…" at bounding box center [234, 111] width 468 height 222
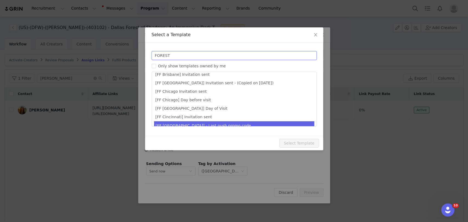
scroll to position [86, 0]
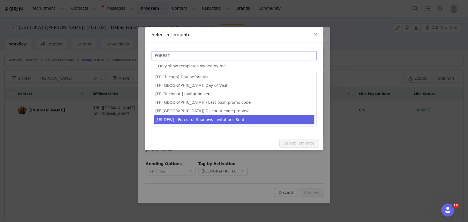
type input "FOREST"
click at [181, 116] on li "[US-DFW] - Forest of Shadows Invitations Sent" at bounding box center [234, 119] width 160 height 9
type input "Fever x [instagram_username] | You are on the guest list for Forest of Shadows"
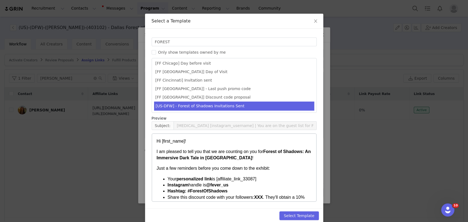
scroll to position [21, 0]
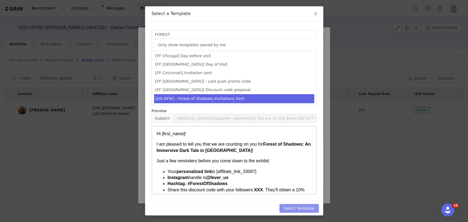
click at [302, 208] on button "Select Template" at bounding box center [298, 208] width 39 height 9
type input "Fever x [instagram_username] | You are on the guest list for Forest of Shadows"
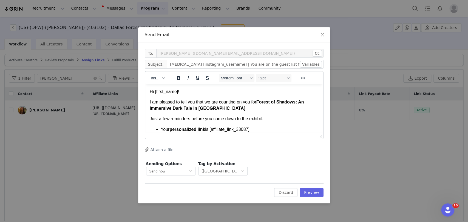
scroll to position [30, 0]
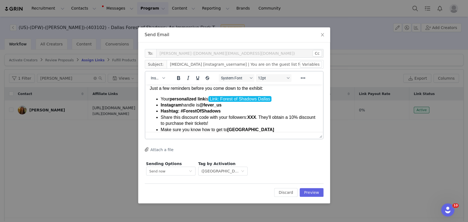
click at [252, 117] on strong "XXX" at bounding box center [251, 117] width 9 height 5
paste body "Rich Text Area. Press ALT-0 for help."
click at [254, 118] on span "Share this discount code with your followers: FOSXCHRISTINE. They'll obtain a 1…" at bounding box center [237, 120] width 155 height 11
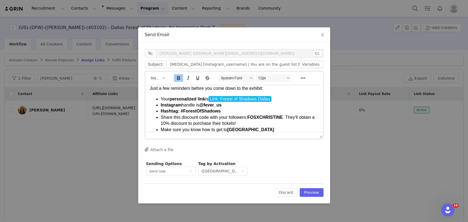
click at [256, 108] on li "Instagram handle is @fever_us" at bounding box center [239, 105] width 158 height 6
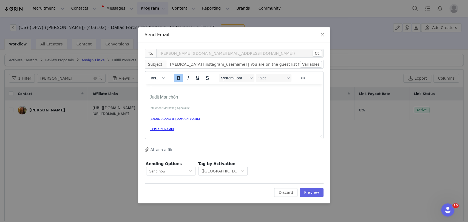
scroll to position [0, 0]
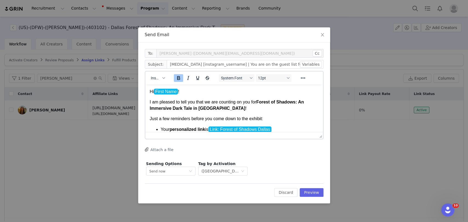
click at [210, 107] on span "I am pleased to tell you that we are counting on you for Forest of Shadows: An …" at bounding box center [226, 105] width 154 height 11
click at [209, 107] on strong "Forest of Shadows: An Immersive Dark Tale in Dallas" at bounding box center [226, 105] width 154 height 11
click at [178, 78] on icon "Bold" at bounding box center [178, 78] width 7 height 7
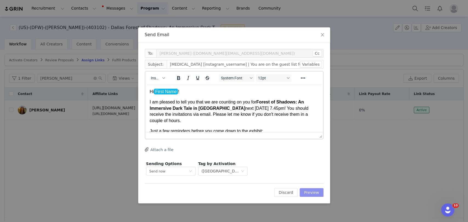
click at [316, 194] on button "Preview" at bounding box center [311, 192] width 24 height 9
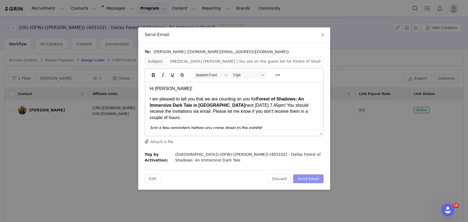
click at [313, 175] on button "Send Email" at bounding box center [308, 179] width 30 height 9
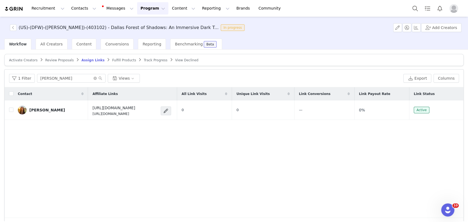
click at [27, 56] on article "Activate Creators Review Proposals Assign Links Fulfill Products Track Progress…" at bounding box center [233, 60] width 459 height 12
click at [27, 60] on span "Activate Creators" at bounding box center [23, 60] width 28 height 4
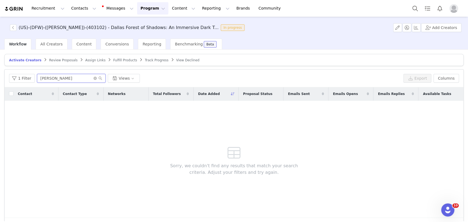
click at [53, 75] on input "Christine" at bounding box center [71, 78] width 68 height 9
paste input "julayy18"
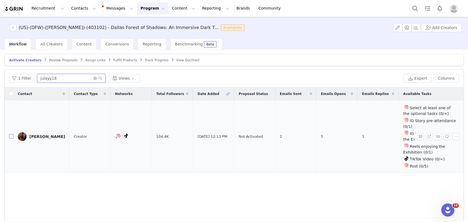
type input "julayy18"
click at [10, 134] on input "checkbox" at bounding box center [11, 136] width 4 height 4
checkbox input "true"
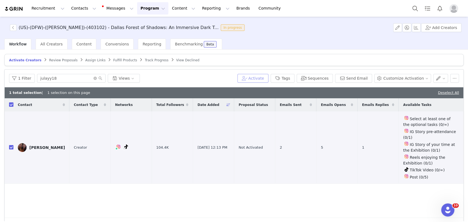
click at [262, 79] on button "Activate" at bounding box center [252, 78] width 31 height 9
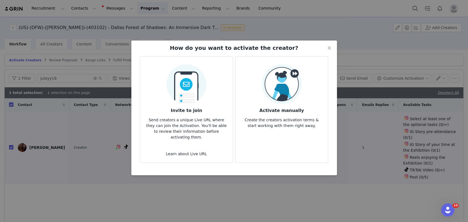
click at [287, 83] on img at bounding box center [282, 84] width 40 height 40
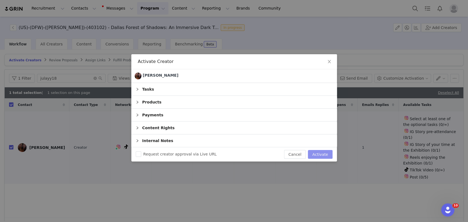
click at [318, 154] on button "Activate" at bounding box center [320, 154] width 24 height 9
checkbox input "false"
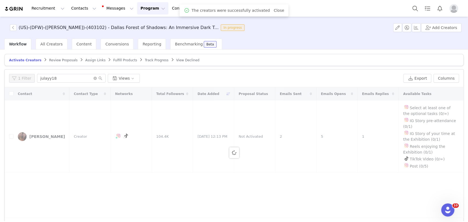
click at [85, 59] on span "Assign Links" at bounding box center [95, 60] width 20 height 4
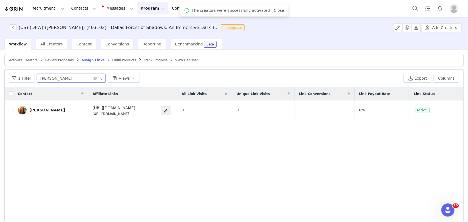
click at [72, 75] on input "Christine" at bounding box center [71, 78] width 68 height 9
paste input "julayy18"
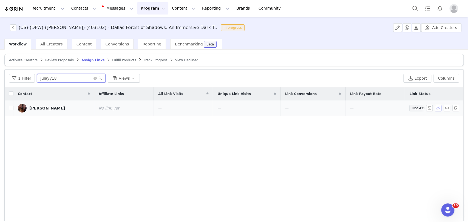
type input "julayy18"
click at [435, 108] on button "button" at bounding box center [438, 108] width 7 height 7
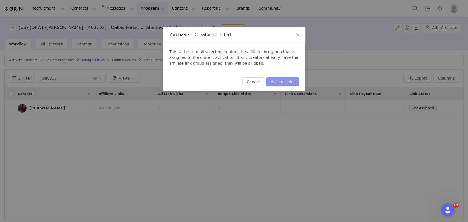
click at [293, 84] on button "Assign Links" at bounding box center [282, 82] width 32 height 9
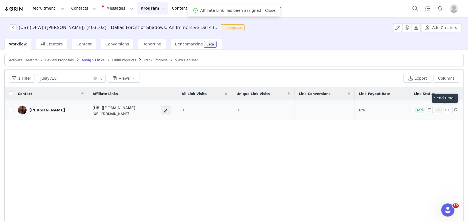
click at [443, 107] on button "button" at bounding box center [446, 110] width 7 height 7
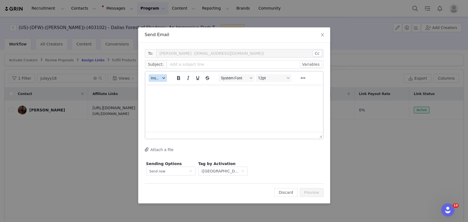
click at [156, 75] on button "Insert" at bounding box center [157, 78] width 18 height 8
click at [163, 86] on div "Insert Template" at bounding box center [177, 87] width 49 height 7
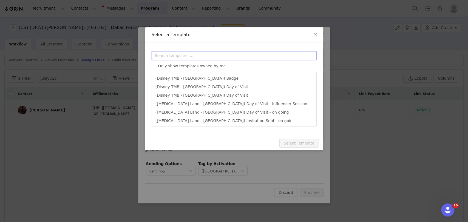
click at [172, 58] on input "text" at bounding box center [234, 55] width 165 height 9
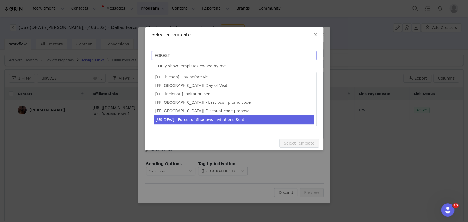
type input "FOREST"
click at [192, 119] on li "[US-DFW] - Forest of Shadows Invitations Sent" at bounding box center [234, 119] width 160 height 9
type input "Fever x [instagram_username] | You are on the guest list for Forest of Shadows"
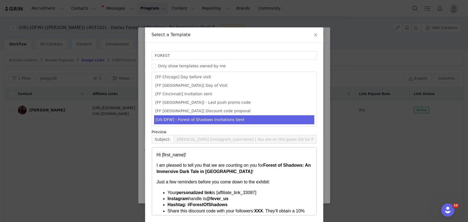
scroll to position [21, 0]
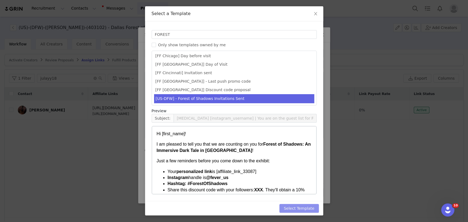
click at [306, 205] on button "Select Template" at bounding box center [298, 208] width 39 height 9
type input "Fever x [instagram_username] | You are on the guest list for Forest of Shadows"
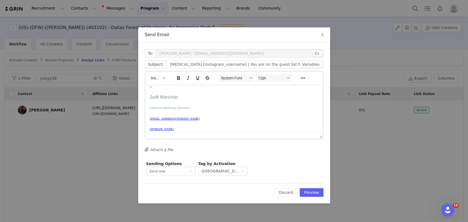
scroll to position [200, 0]
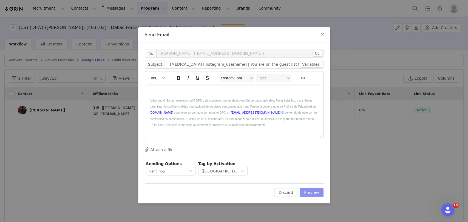
click at [310, 191] on button "Preview" at bounding box center [311, 192] width 24 height 9
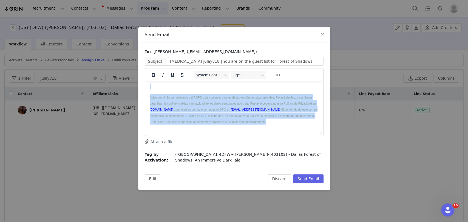
drag, startPoint x: 150, startPoint y: 89, endPoint x: 422, endPoint y: 235, distance: 308.5
click at [322, 129] on html "Hi Julie! I am pleased to tell you that we are counting on you for Forest of Sh…" at bounding box center [234, 5] width 178 height 248
copy body "Hi Julie! I am pleased to tell you that we are counting on you for Forest of Sh…"
click at [195, 102] on span "Aviso Legal: En cumplimiento del RGPD y de cualquier otra ley de protección de …" at bounding box center [232, 100] width 166 height 9
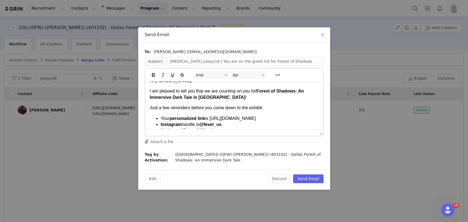
scroll to position [0, 0]
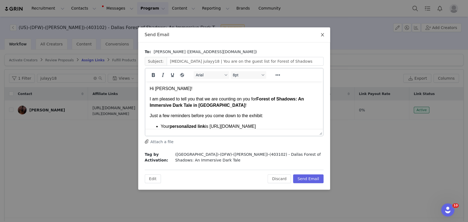
click at [321, 38] on span "Close" at bounding box center [322, 34] width 15 height 15
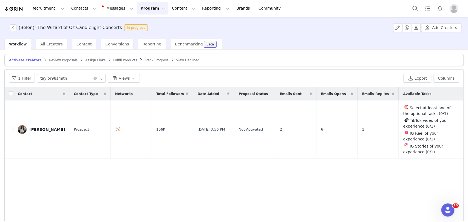
click at [24, 62] on link "Activate Creators" at bounding box center [25, 60] width 32 height 4
click at [49, 76] on input "taylor98smith" at bounding box center [71, 78] width 68 height 9
paste input "mrslaurenromero"
type input "mrslaurenromero"
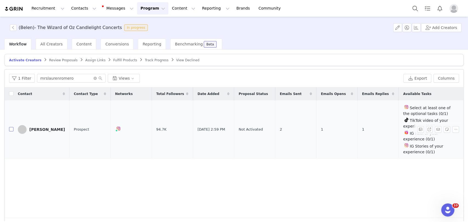
click at [11, 130] on input "checkbox" at bounding box center [11, 129] width 4 height 4
checkbox input "true"
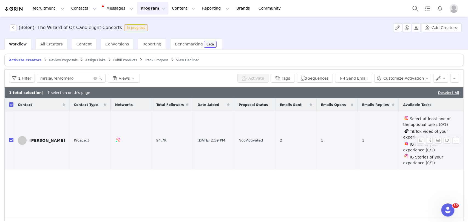
checkbox input "true"
click at [264, 78] on button "Activate" at bounding box center [252, 78] width 31 height 9
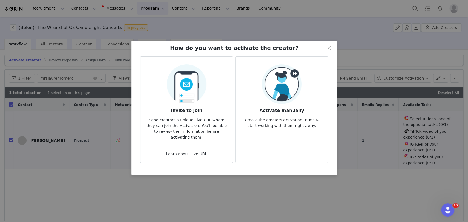
click at [289, 86] on img at bounding box center [282, 84] width 40 height 40
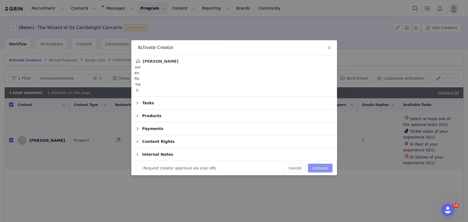
click at [319, 168] on button "Activate" at bounding box center [320, 168] width 24 height 9
checkbox input "false"
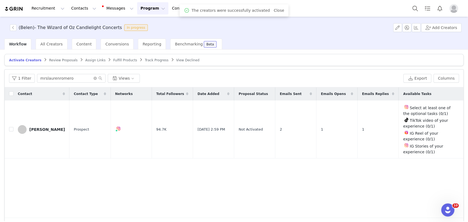
click at [90, 58] on span "Assign Links" at bounding box center [95, 60] width 20 height 4
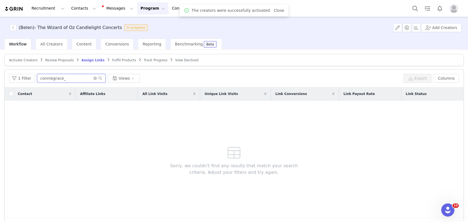
click at [83, 80] on input "conniegrace_" at bounding box center [71, 78] width 68 height 9
click at [82, 80] on input "conniegrace_" at bounding box center [71, 78] width 68 height 9
paste input "mrslaurenromero"
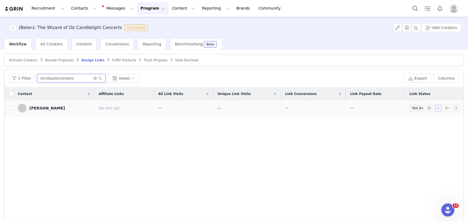
type input "mrslaurenromero"
click at [436, 105] on button "button" at bounding box center [438, 108] width 7 height 7
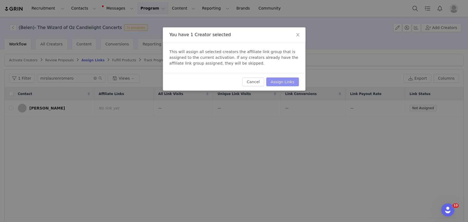
click at [292, 80] on button "Assign Links" at bounding box center [282, 82] width 32 height 9
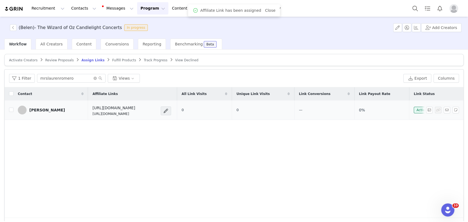
drag, startPoint x: 151, startPoint y: 115, endPoint x: 70, endPoint y: 114, distance: 81.1
click at [88, 114] on td "[URL][DOMAIN_NAME] [URL][DOMAIN_NAME]" at bounding box center [132, 110] width 89 height 19
copy p "[URL][DOMAIN_NAME]"
click at [443, 109] on button "button" at bounding box center [446, 110] width 7 height 7
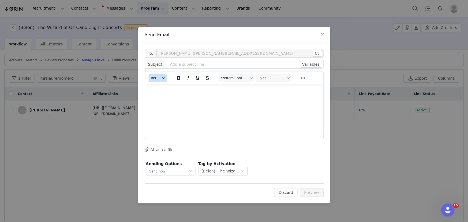
click at [153, 76] on span "Insert" at bounding box center [156, 78] width 10 height 4
click at [165, 87] on div "Insert Template" at bounding box center [177, 87] width 49 height 7
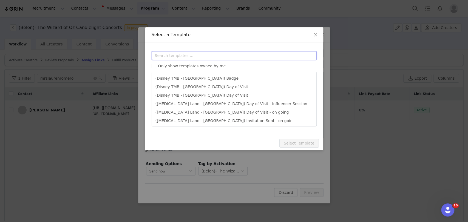
click at [173, 57] on input "text" at bounding box center [234, 55] width 165 height 9
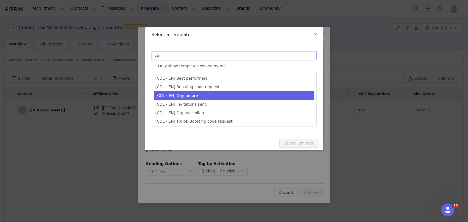
type input "cdl"
click at [190, 97] on li "[CDL - EN] Day before" at bounding box center [234, 95] width 160 height 9
type input "Your Candlelight Concert is almost here! 🕯️"
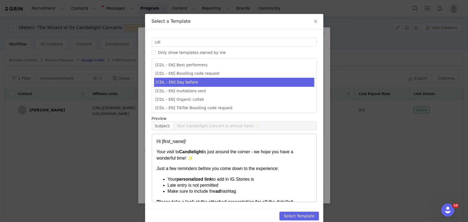
scroll to position [21, 0]
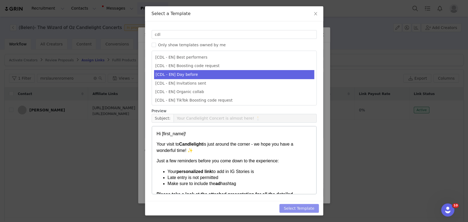
click at [306, 210] on button "Select Template" at bounding box center [298, 208] width 39 height 9
type input "Your Candlelight Concert is almost here! 🕯️"
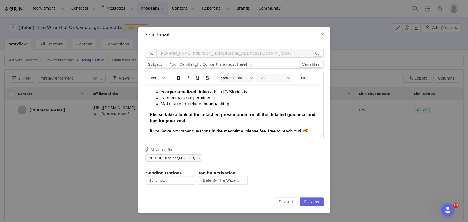
scroll to position [24, 0]
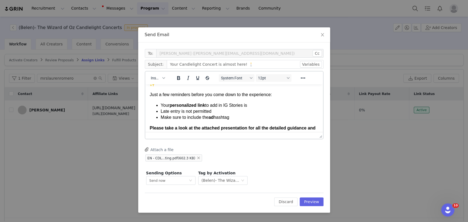
click at [254, 106] on li "Your personalized link to add in IG Stories is" at bounding box center [239, 105] width 158 height 6
click at [252, 105] on li "Your personalized link to add in IG Stories is" at bounding box center [239, 105] width 158 height 6
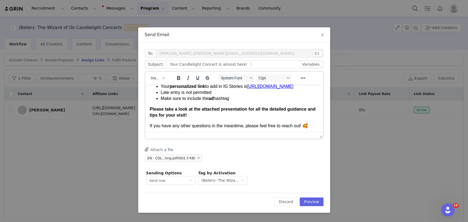
scroll to position [61, 0]
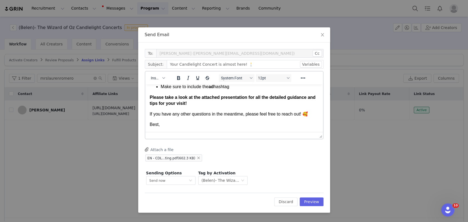
click at [177, 125] on p "Best," at bounding box center [233, 125] width 169 height 6
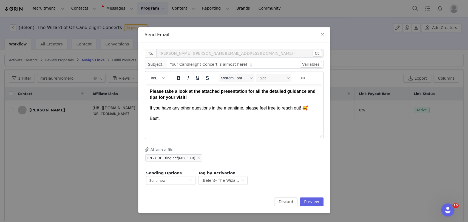
scroll to position [67, 0]
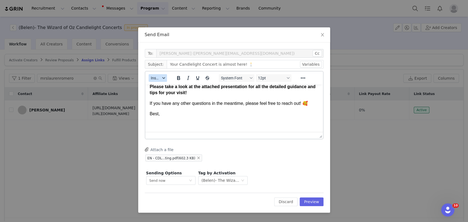
click at [156, 79] on span "Insert" at bounding box center [156, 78] width 10 height 4
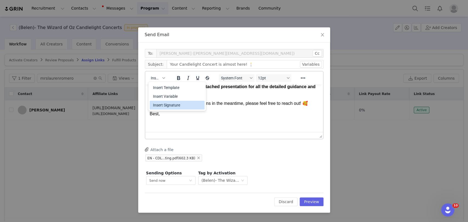
click at [162, 106] on div "Insert Signature" at bounding box center [177, 105] width 49 height 7
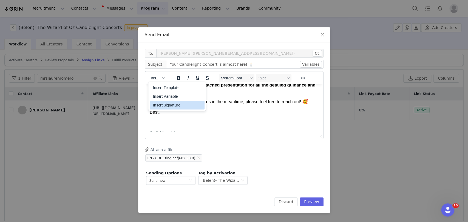
scroll to position [183, 0]
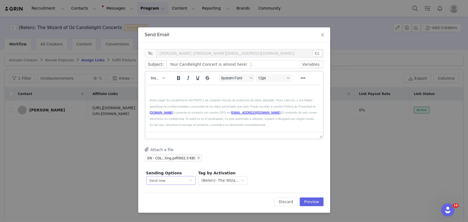
click at [165, 182] on div "Send now" at bounding box center [168, 180] width 39 height 8
click at [163, 201] on span "Schedule for later" at bounding box center [163, 201] width 29 height 4
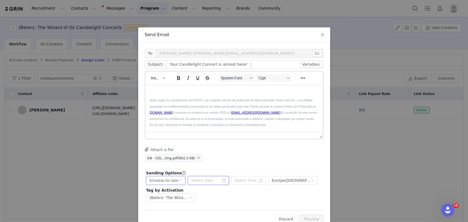
click at [206, 179] on input at bounding box center [208, 180] width 41 height 9
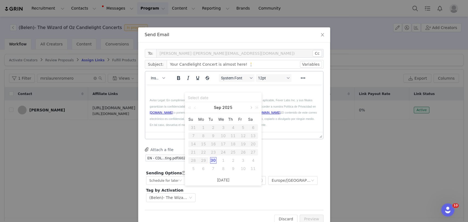
click at [250, 108] on link at bounding box center [250, 107] width 5 height 11
click at [252, 160] on div "29" at bounding box center [253, 160] width 7 height 7
type input "[DATE]"
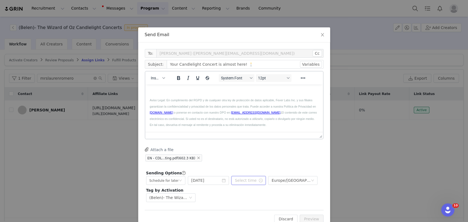
click at [237, 182] on input "text" at bounding box center [248, 180] width 34 height 9
click at [265, 138] on li "am" at bounding box center [266, 137] width 15 height 9
type input "11:40 am"
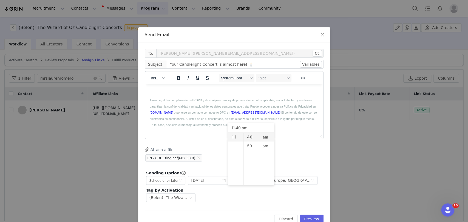
click at [294, 167] on div "To: [PERSON_NAME] ([PERSON_NAME][EMAIL_ADDRESS][DOMAIN_NAME]) Cc Cc: Subject: Y…" at bounding box center [234, 126] width 179 height 155
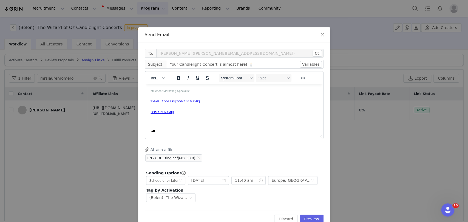
scroll to position [122, 0]
click at [313, 219] on button "Preview" at bounding box center [311, 219] width 24 height 9
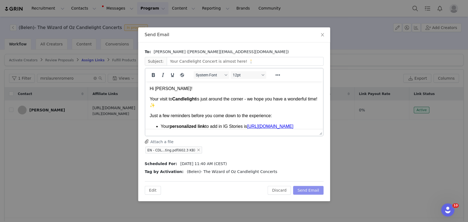
scroll to position [0, 0]
click at [308, 190] on button "Send Email" at bounding box center [308, 190] width 30 height 9
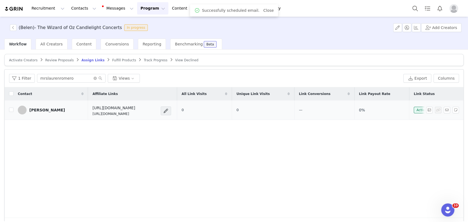
drag, startPoint x: 149, startPoint y: 113, endPoint x: 73, endPoint y: 115, distance: 76.7
click at [88, 115] on td "[URL][DOMAIN_NAME] [URL][DOMAIN_NAME]" at bounding box center [132, 110] width 89 height 19
copy p "[URL][DOMAIN_NAME]"
click at [443, 110] on button "button" at bounding box center [446, 110] width 7 height 7
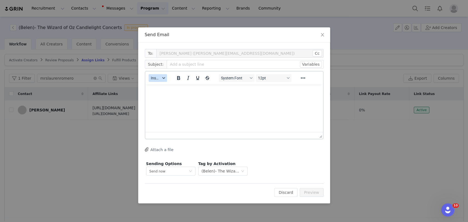
click at [159, 79] on span "Insert" at bounding box center [156, 78] width 10 height 4
click at [163, 85] on div "Insert Template" at bounding box center [177, 87] width 49 height 7
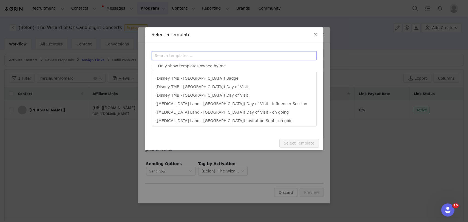
click at [174, 52] on input "text" at bounding box center [234, 55] width 165 height 9
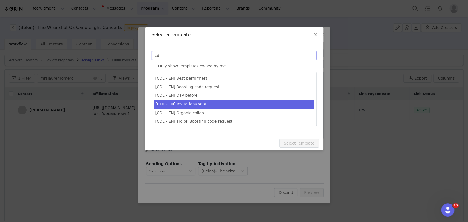
type input "cdl"
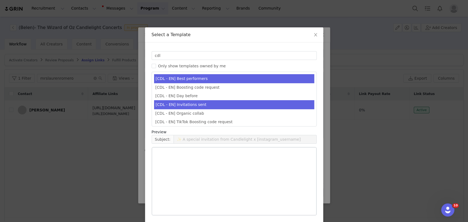
click at [179, 107] on li "[CDL - EN] Invitations sent" at bounding box center [234, 104] width 160 height 9
type input "Your invitations for Candlelight have been requested! 🕯️✨"
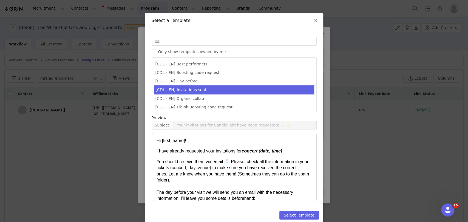
scroll to position [21, 0]
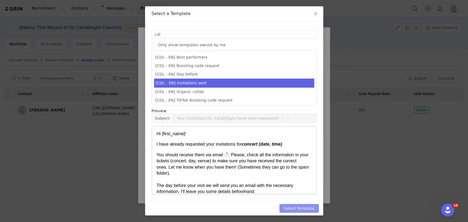
click at [299, 205] on button "Select Template" at bounding box center [298, 208] width 39 height 9
type input "Your invitations for Candlelight have been requested! 🕯️✨"
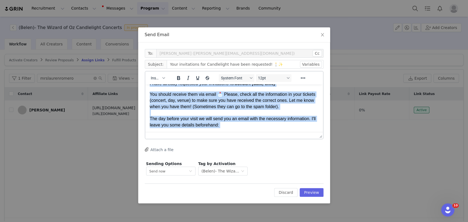
scroll to position [85, 0]
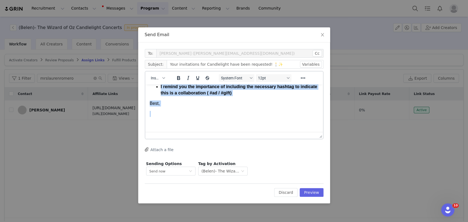
drag, startPoint x: 150, startPoint y: 92, endPoint x: 246, endPoint y: 108, distance: 97.8
click at [246, 108] on body "Hi First Name ! I have already requested your invitations for concert (date, ti…" at bounding box center [233, 65] width 169 height 124
click at [260, 115] on p "Rich Text Area. Press ALT-0 for help." at bounding box center [233, 114] width 169 height 6
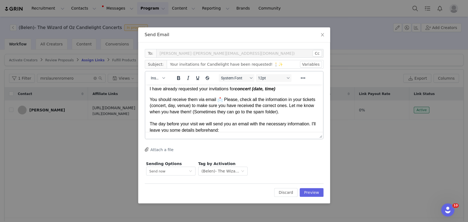
scroll to position [0, 0]
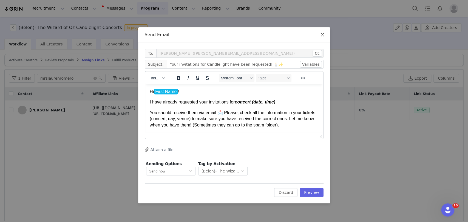
click at [322, 35] on icon "icon: close" at bounding box center [322, 34] width 3 height 3
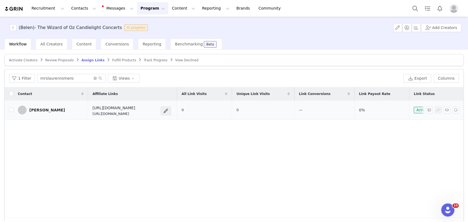
drag, startPoint x: 147, startPoint y: 113, endPoint x: 66, endPoint y: 110, distance: 81.4
click at [92, 112] on p "[URL][DOMAIN_NAME]" at bounding box center [113, 114] width 43 height 5
copy p "[URL][DOMAIN_NAME]"
click at [22, 60] on span "Activate Creators" at bounding box center [23, 60] width 28 height 4
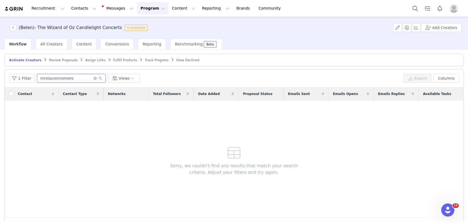
click at [51, 80] on input "mrslaurenromero" at bounding box center [71, 78] width 68 height 9
paste input "elliecraven0"
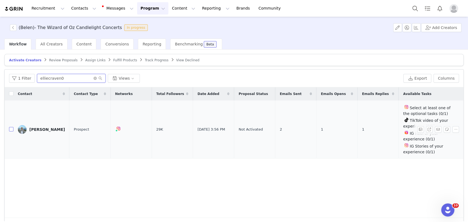
type input "elliecraven0"
click at [11, 127] on input "checkbox" at bounding box center [11, 129] width 4 height 4
checkbox input "true"
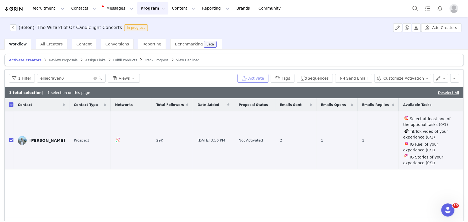
click at [252, 75] on button "Activate" at bounding box center [252, 78] width 31 height 9
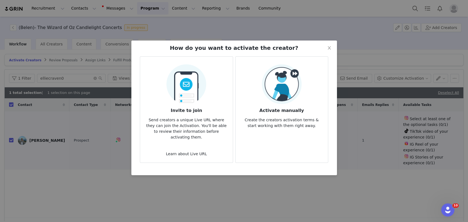
click at [261, 84] on div "Activate manually Create the creators activation terms & start working with the…" at bounding box center [282, 96] width 84 height 64
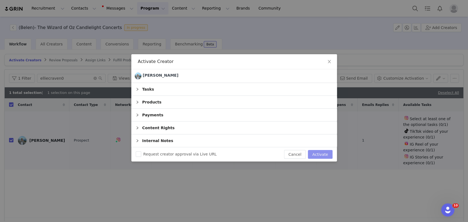
click at [325, 155] on button "Activate" at bounding box center [320, 154] width 24 height 9
checkbox input "false"
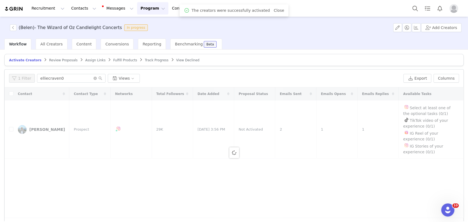
click at [85, 60] on span "Assign Links" at bounding box center [95, 60] width 20 height 4
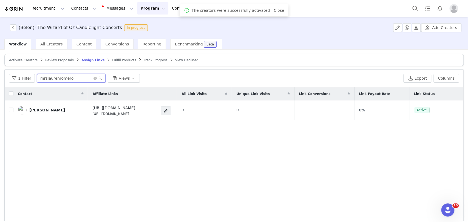
click at [66, 79] on input "mrslaurenromero" at bounding box center [71, 78] width 68 height 9
paste input "elliecraven0"
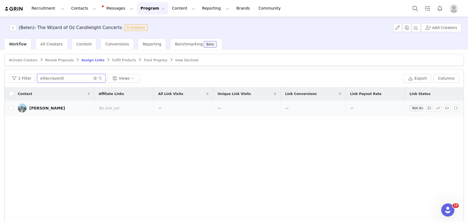
type input "elliecraven0"
click at [436, 107] on span at bounding box center [439, 108] width 9 height 7
click at [435, 107] on button "button" at bounding box center [438, 108] width 7 height 7
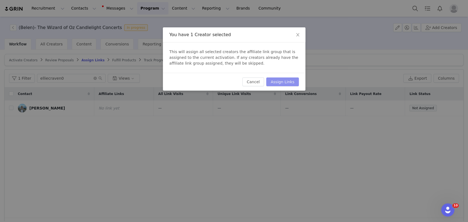
click at [287, 82] on button "Assign Links" at bounding box center [282, 82] width 32 height 9
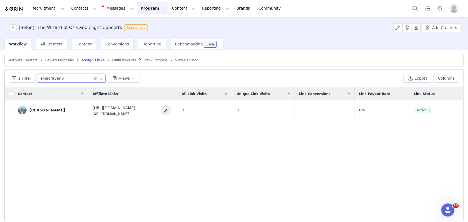
click at [44, 76] on input "elliecraven0" at bounding box center [71, 78] width 68 height 9
drag, startPoint x: 131, startPoint y: 112, endPoint x: 65, endPoint y: 116, distance: 66.1
click at [88, 116] on td "[URL][DOMAIN_NAME] [URL][DOMAIN_NAME]" at bounding box center [132, 110] width 89 height 19
copy p "[URL][DOMAIN_NAME]"
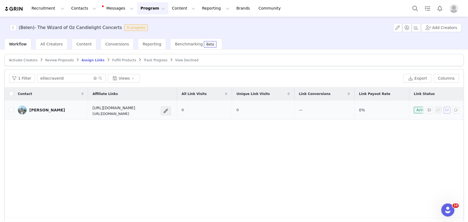
click at [443, 109] on button "button" at bounding box center [446, 110] width 7 height 7
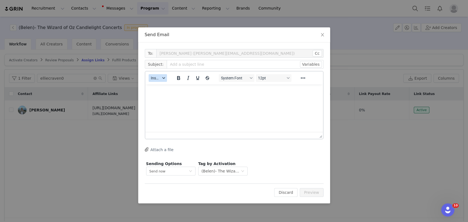
click at [155, 78] on span "Insert" at bounding box center [156, 78] width 10 height 4
click at [162, 84] on div "Insert Template" at bounding box center [177, 87] width 49 height 7
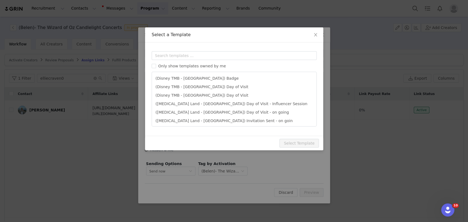
click at [170, 50] on div "Templates Only show templates owned by me (Disney TMB - [GEOGRAPHIC_DATA]) Badg…" at bounding box center [234, 88] width 178 height 93
click at [170, 54] on input "text" at bounding box center [234, 55] width 165 height 9
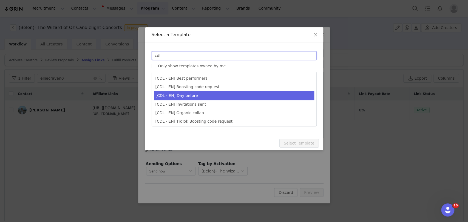
type input "cdl"
click at [186, 96] on li "[CDL - EN] Day before" at bounding box center [234, 95] width 160 height 9
type input "Your Candlelight Concert is almost here! 🕯️"
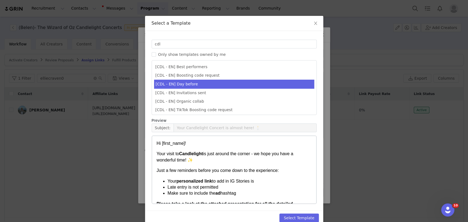
scroll to position [21, 0]
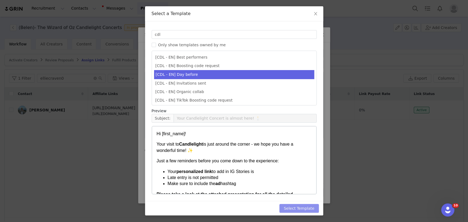
click at [301, 207] on button "Select Template" at bounding box center [298, 208] width 39 height 9
type input "Your Candlelight Concert is almost here! 🕯️"
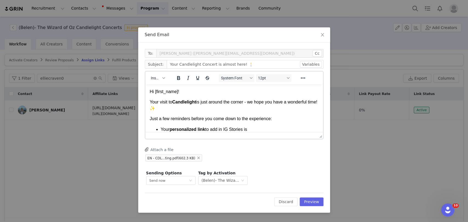
scroll to position [30, 0]
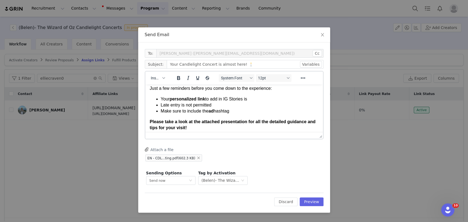
click at [254, 103] on li "Late entry is not permitted" at bounding box center [239, 105] width 158 height 6
click at [252, 101] on li "Your personalized link to add in IG Stories is" at bounding box center [239, 99] width 158 height 6
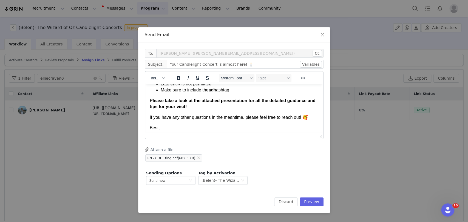
scroll to position [61, 0]
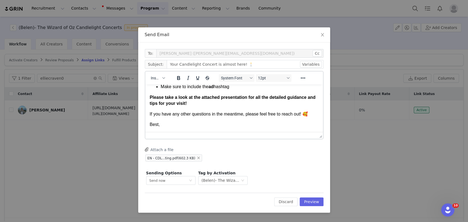
click at [177, 122] on p "Best," at bounding box center [233, 125] width 169 height 6
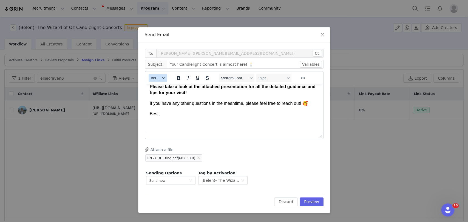
click at [157, 79] on span "Insert" at bounding box center [156, 78] width 10 height 4
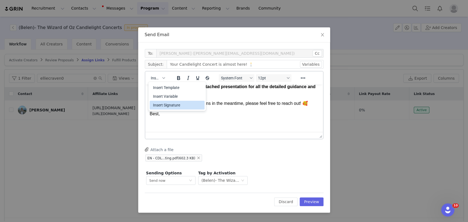
click at [162, 104] on div "Insert Signature" at bounding box center [177, 105] width 49 height 7
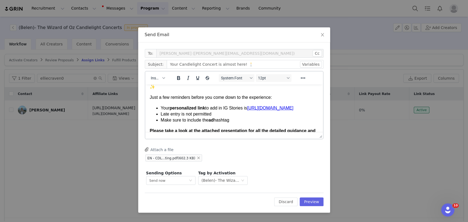
scroll to position [5, 0]
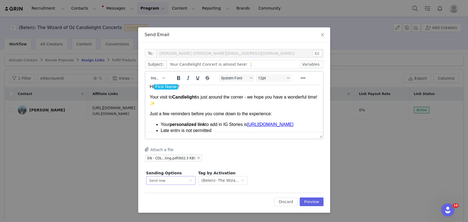
click at [164, 181] on div "Send now" at bounding box center [168, 180] width 39 height 8
click at [162, 201] on span "Schedule for later" at bounding box center [163, 201] width 29 height 4
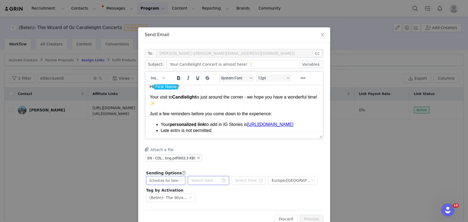
click at [202, 177] on input at bounding box center [208, 180] width 41 height 9
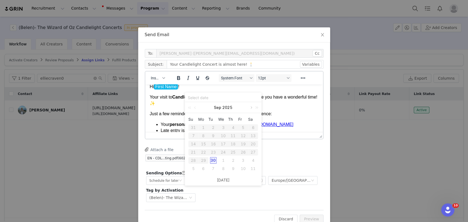
click at [250, 108] on link at bounding box center [250, 107] width 5 height 11
click at [232, 152] on div "23" at bounding box center [233, 152] width 7 height 7
type input "[DATE]"
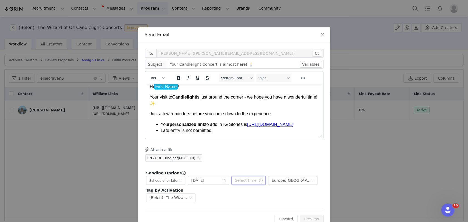
click at [241, 180] on input "text" at bounding box center [248, 180] width 34 height 9
click at [264, 139] on li "am" at bounding box center [266, 137] width 15 height 9
type input "11:50 am"
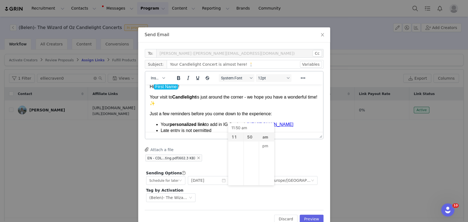
click at [294, 152] on div "Attach a file EN - CDL...ting.pdf (602.3 KB)" at bounding box center [234, 154] width 179 height 15
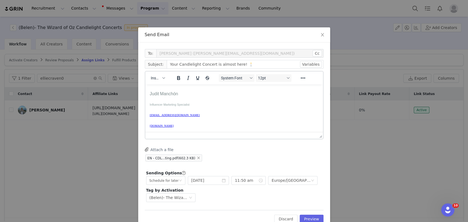
scroll to position [122, 0]
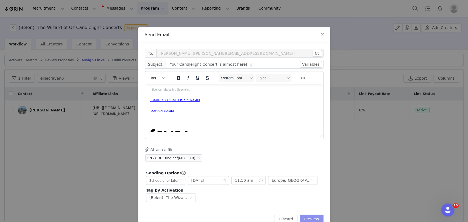
click at [310, 217] on button "Preview" at bounding box center [311, 219] width 24 height 9
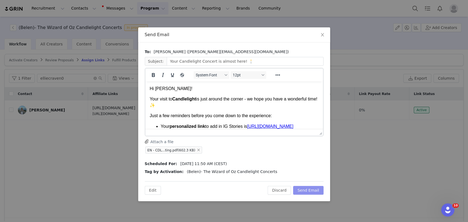
scroll to position [0, 0]
click at [311, 189] on button "Send Email" at bounding box center [308, 190] width 30 height 9
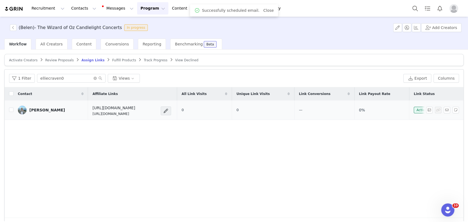
drag, startPoint x: 107, startPoint y: 112, endPoint x: 63, endPoint y: 113, distance: 44.1
click at [63, 113] on tr "[PERSON_NAME] [URL][DOMAIN_NAME] [URL][DOMAIN_NAME] 0 0 — 0% Active" at bounding box center [234, 110] width 458 height 19
click at [282, 136] on div "Contact Affiliate Links All Link Visits Unique Link Visits Link Conversions Lin…" at bounding box center [234, 152] width 458 height 131
click at [443, 108] on button "button" at bounding box center [446, 110] width 7 height 7
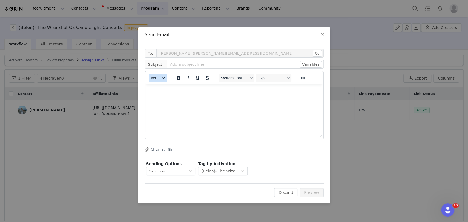
click at [156, 80] on span "Insert" at bounding box center [156, 78] width 10 height 4
click at [167, 86] on div "Insert Template" at bounding box center [177, 87] width 49 height 7
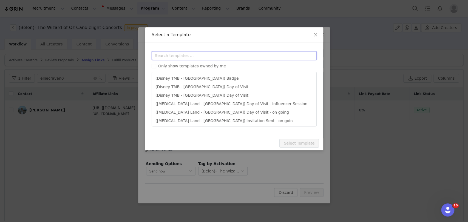
click at [171, 55] on input "text" at bounding box center [234, 55] width 165 height 9
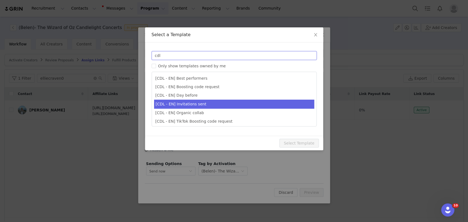
type input "cdl"
click at [182, 104] on li "[CDL - EN] Invitations sent" at bounding box center [234, 104] width 160 height 9
type input "Your invitations for Candlelight have been requested! 🕯️✨"
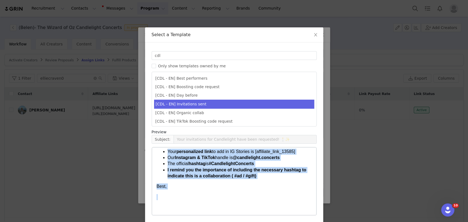
scroll to position [21, 0]
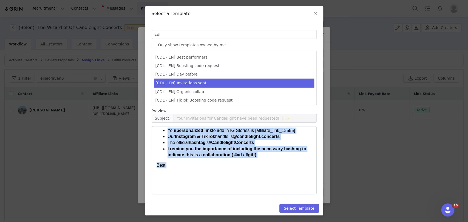
drag, startPoint x: 156, startPoint y: 133, endPoint x: 178, endPoint y: 167, distance: 40.3
click at [178, 167] on body "Hi [first_name]! I have already requested your invitations for concert (date, t…" at bounding box center [233, 124] width 155 height 131
copy body "Hi [first_name]! I have already requested your invitations for concert (date, t…"
click at [242, 147] on strong "I remind you the importance of including the necessary hashtag to indicate this…" at bounding box center [236, 152] width 139 height 11
click at [262, 140] on li "The official hashtag is #CandlelightConcerts" at bounding box center [239, 143] width 144 height 6
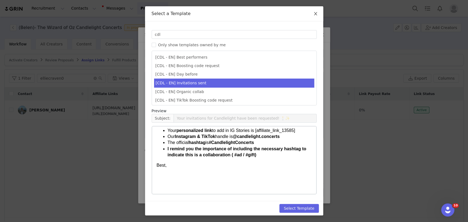
click at [310, 14] on span "Close" at bounding box center [315, 13] width 15 height 15
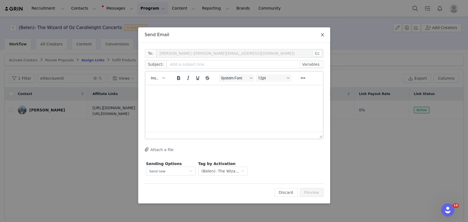
scroll to position [0, 0]
click at [321, 36] on icon "icon: close" at bounding box center [322, 34] width 3 height 3
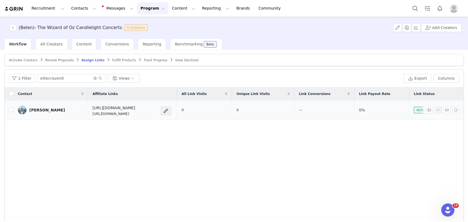
drag, startPoint x: 130, startPoint y: 115, endPoint x: 64, endPoint y: 115, distance: 65.5
click at [88, 115] on td "[URL][DOMAIN_NAME] [URL][DOMAIN_NAME]" at bounding box center [132, 110] width 89 height 19
copy p "[URL][DOMAIN_NAME]"
